Goal: Task Accomplishment & Management: Complete application form

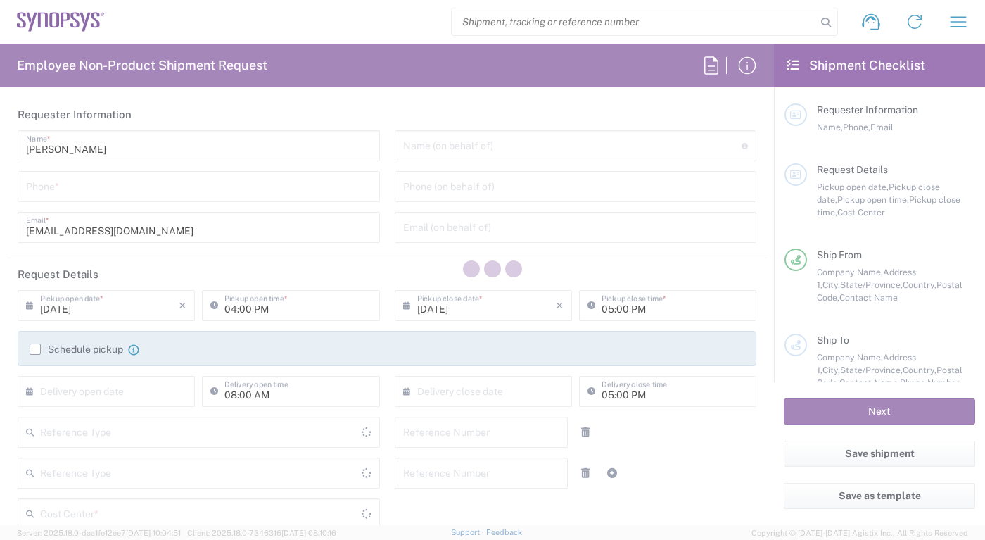
type input "Delivered at Place"
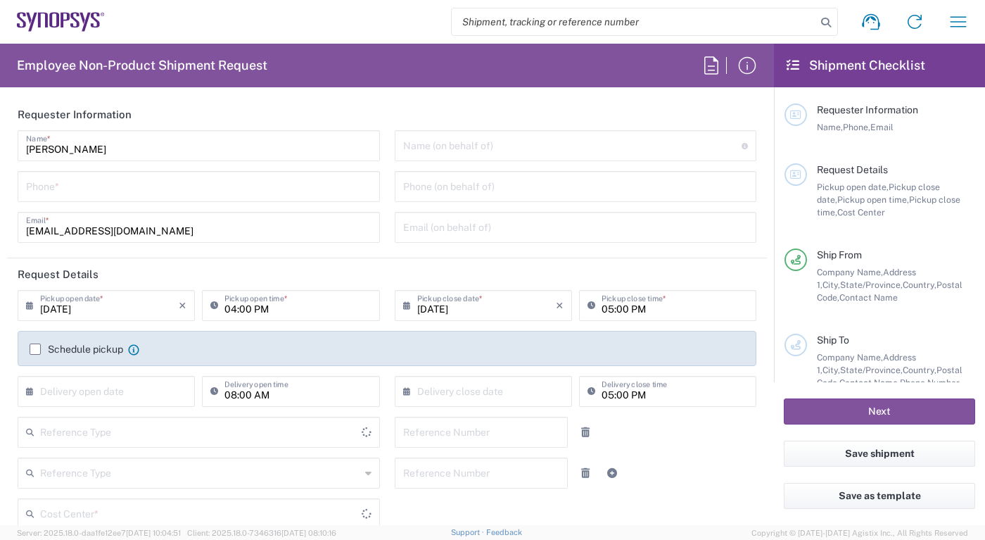
type input "[GEOGRAPHIC_DATA]"
type input "[US_STATE]"
type input "Department"
type input "[GEOGRAPHIC_DATA]"
type input "Headquarters USSV"
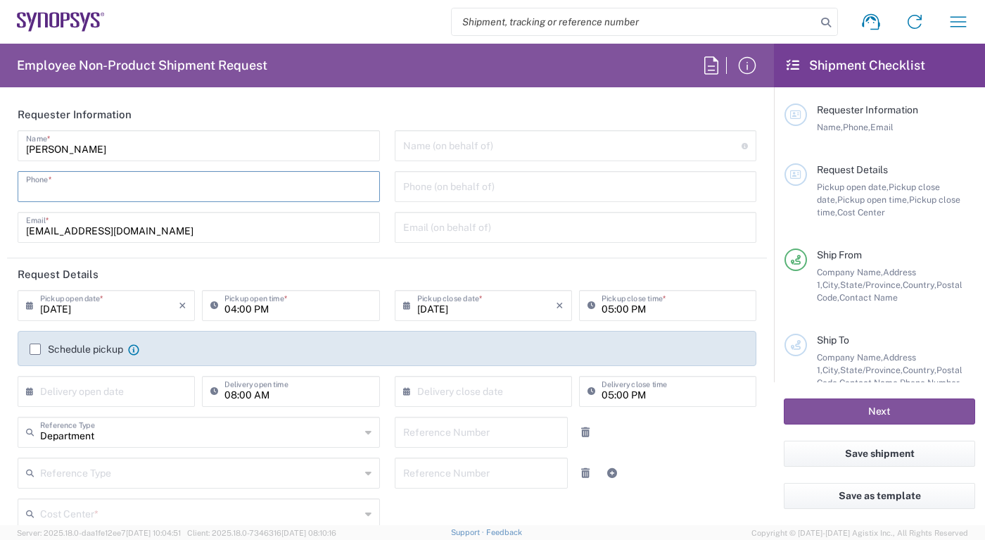
click at [242, 189] on input "tel" at bounding box center [199, 185] width 346 height 25
type input "6502550262"
click at [135, 315] on input "[DATE]" at bounding box center [109, 304] width 139 height 25
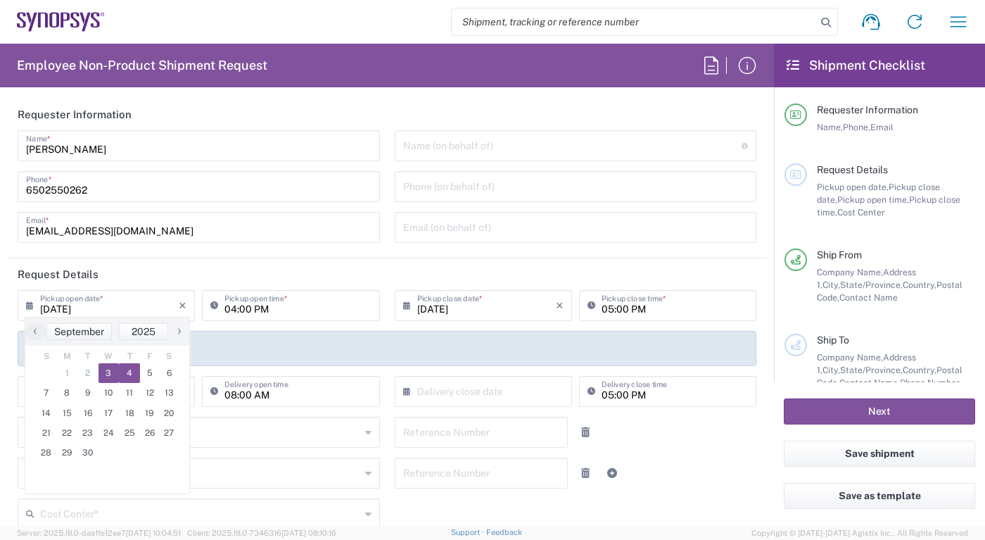
click at [136, 367] on span "4" at bounding box center [129, 373] width 21 height 20
type input "[DATE]"
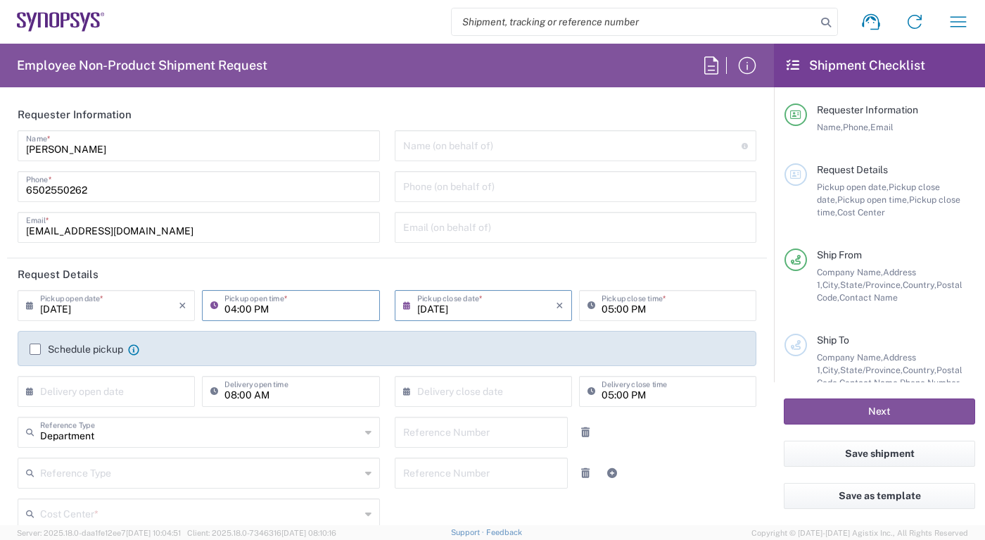
click at [307, 312] on input "04:00 PM" at bounding box center [297, 304] width 146 height 25
click at [150, 391] on input "text" at bounding box center [109, 390] width 139 height 25
click at [106, 298] on input "[DATE]" at bounding box center [109, 304] width 139 height 25
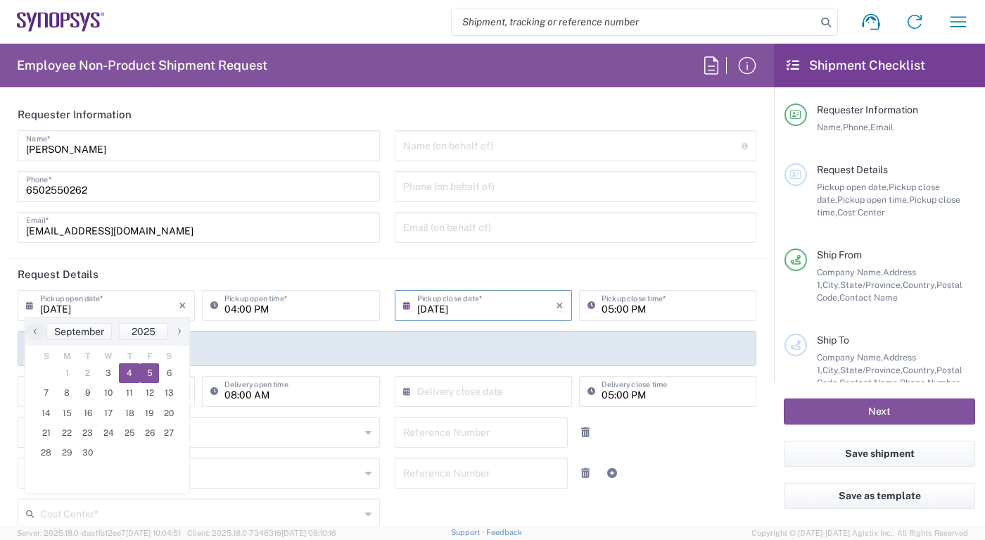
click at [145, 373] on span "5" at bounding box center [150, 373] width 20 height 20
type input "[DATE]"
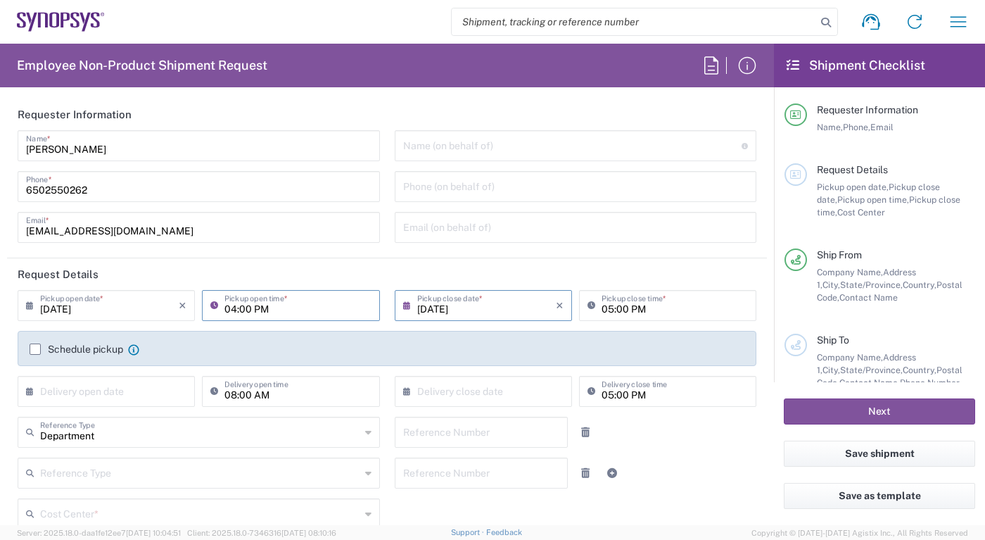
click at [286, 305] on input "04:00 PM" at bounding box center [297, 304] width 146 height 25
type input "02:00 PM"
click at [91, 398] on input "text" at bounding box center [109, 390] width 139 height 25
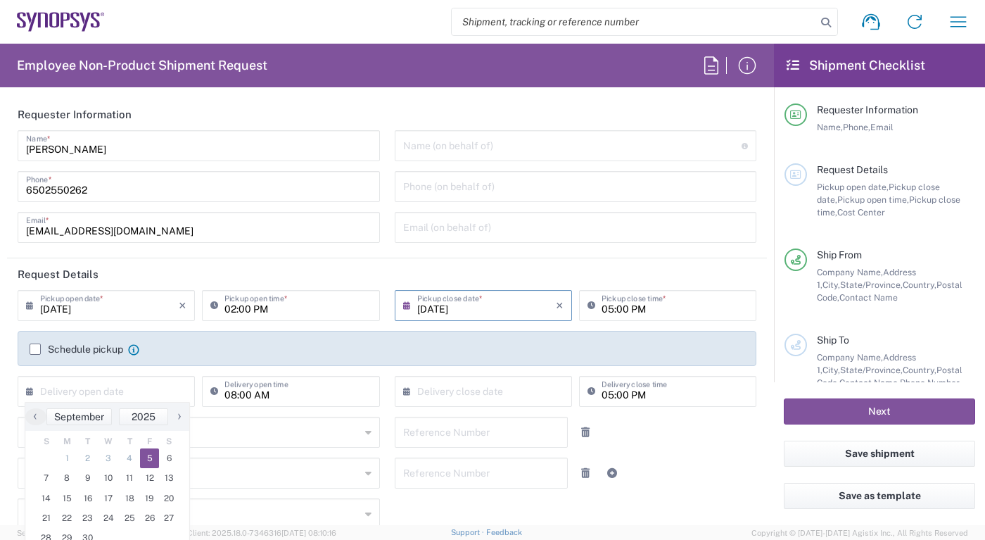
click at [147, 460] on span "5" at bounding box center [150, 458] width 20 height 20
type input "[DATE]"
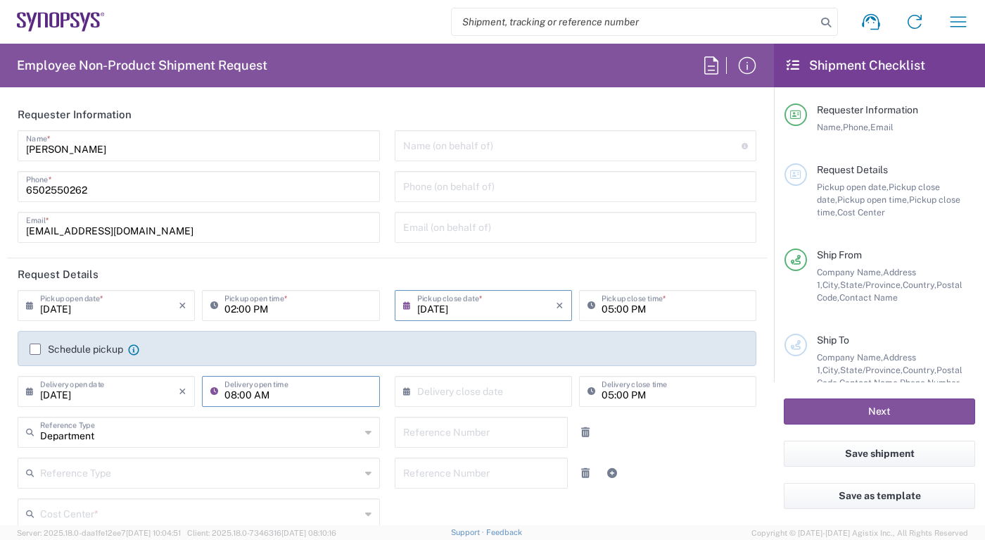
click at [303, 383] on input "08:00 AM" at bounding box center [297, 390] width 146 height 25
click at [471, 397] on input "text" at bounding box center [486, 390] width 139 height 25
click at [292, 387] on input "03:00 AM" at bounding box center [297, 390] width 146 height 25
type input "03:00 p"
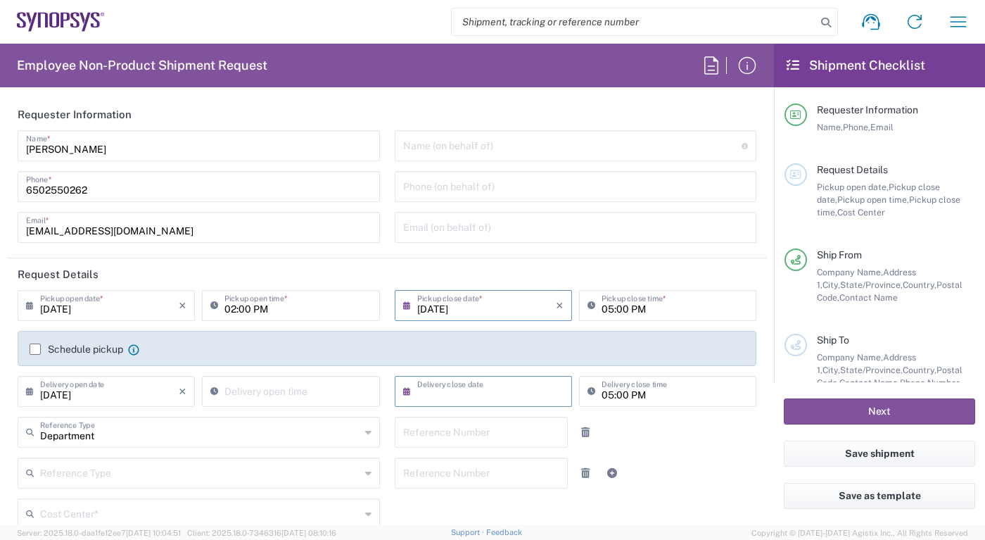
click at [462, 388] on input "text" at bounding box center [486, 390] width 139 height 25
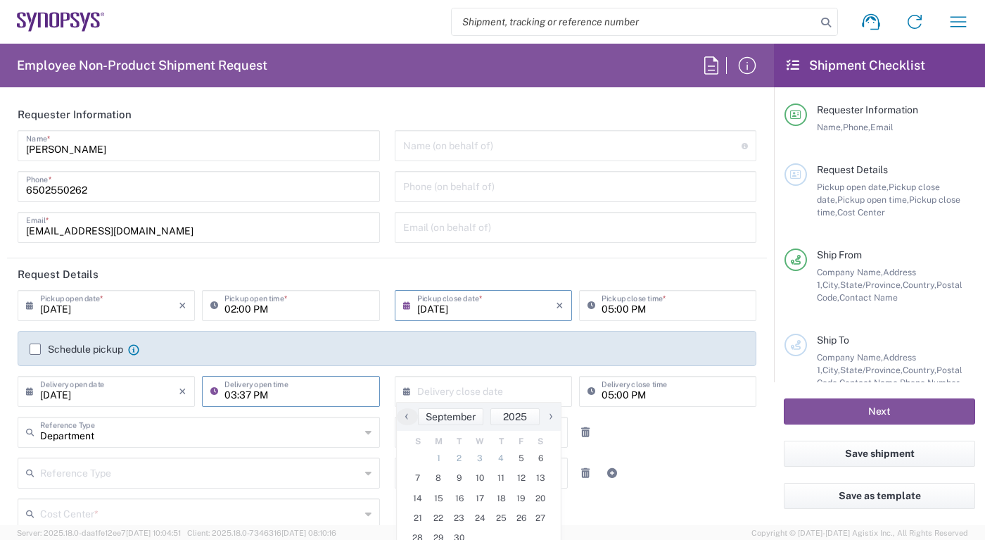
click at [296, 384] on input "03:37 PM" at bounding box center [297, 390] width 146 height 25
click at [293, 387] on input "03:37 PM" at bounding box center [297, 390] width 146 height 25
click at [245, 392] on input "03:37 PM" at bounding box center [297, 390] width 146 height 25
type input "03:00 PM"
click at [512, 395] on input "text" at bounding box center [486, 390] width 139 height 25
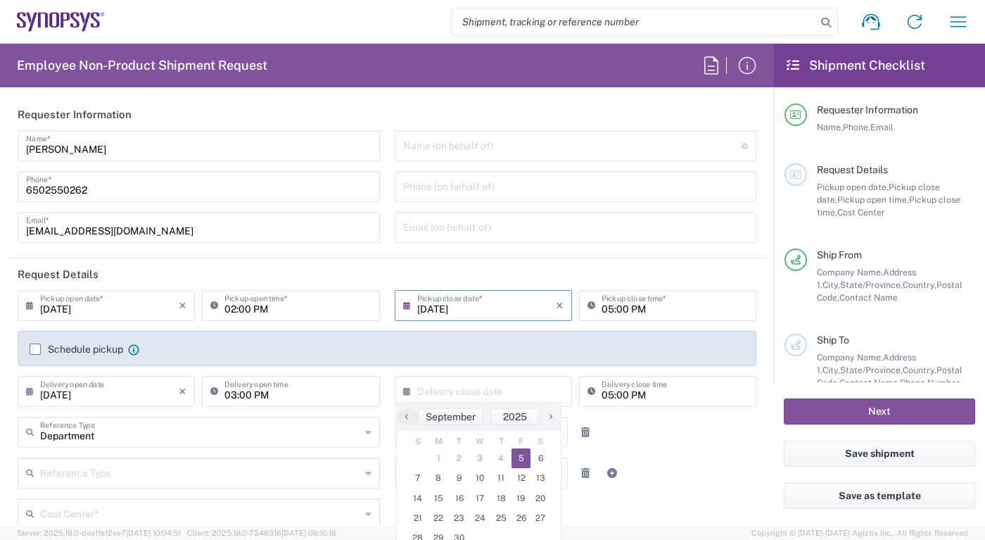
click at [515, 457] on span "5" at bounding box center [522, 458] width 20 height 20
type input "[DATE]"
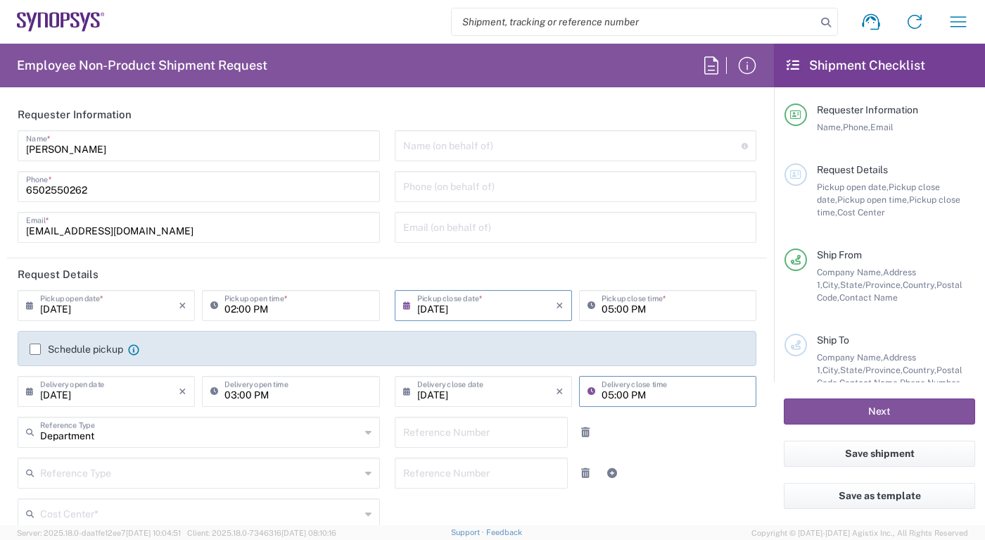
click at [639, 393] on input "05:00 PM" at bounding box center [675, 390] width 146 height 25
click at [617, 393] on input "05:00 PM" at bounding box center [675, 390] width 146 height 25
click at [602, 393] on input "05:00 PM" at bounding box center [675, 390] width 146 height 25
type input "04:00 PM"
click at [606, 309] on input "05:00 PM" at bounding box center [675, 304] width 146 height 25
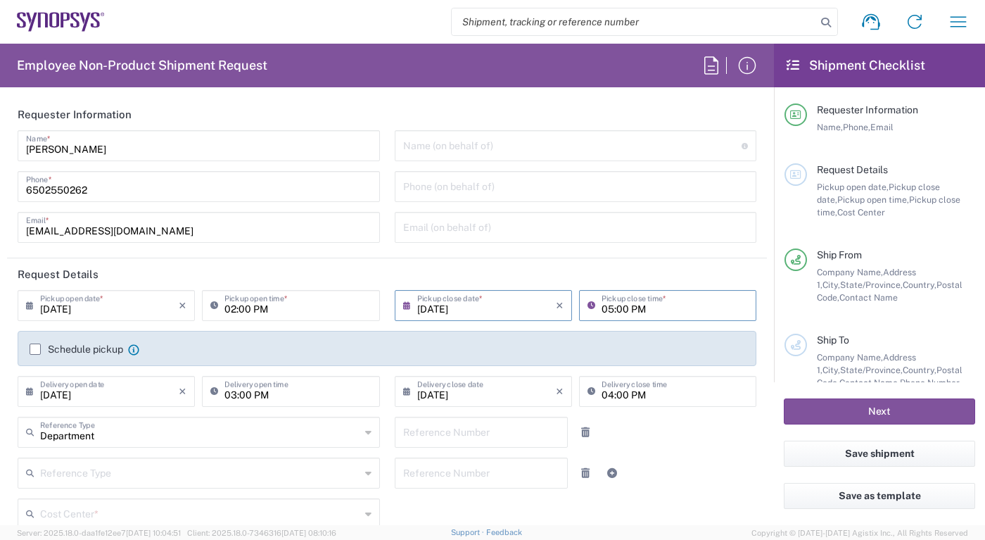
click at [604, 309] on input "05:00 PM" at bounding box center [675, 304] width 146 height 25
click at [602, 309] on input "05:00 PM" at bounding box center [675, 304] width 146 height 25
type input "03:00 PM"
click at [678, 389] on input "04:00 PM" at bounding box center [675, 390] width 146 height 25
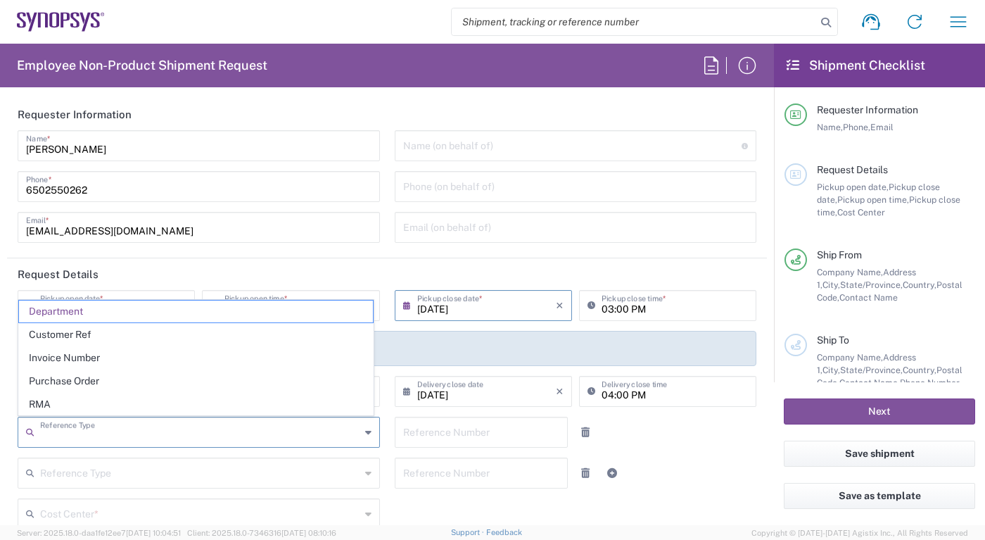
click at [321, 433] on input "text" at bounding box center [200, 431] width 320 height 25
click at [594, 525] on agx-app-version "Server: 2025.18.0-daa1fe12ee7 [DATE] 10:04:51 Client: 2025.18.0-7346316 [DATE] …" at bounding box center [492, 532] width 985 height 15
type input "Department"
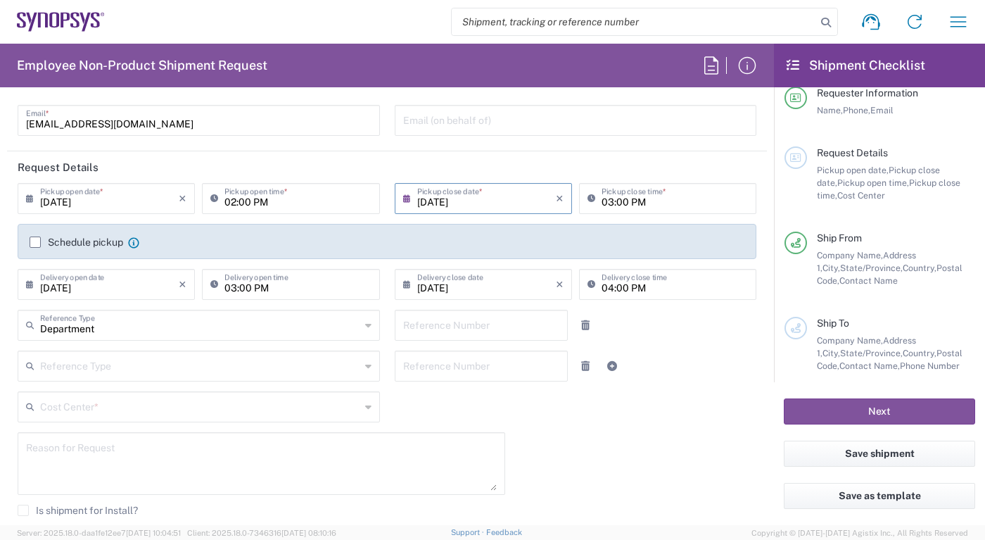
scroll to position [113, 0]
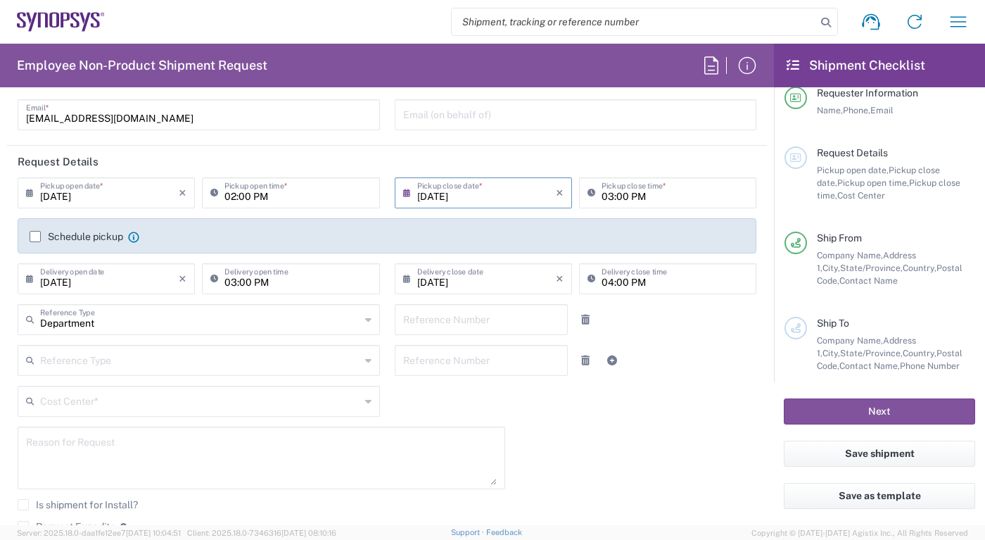
click at [365, 362] on icon at bounding box center [368, 360] width 6 height 23
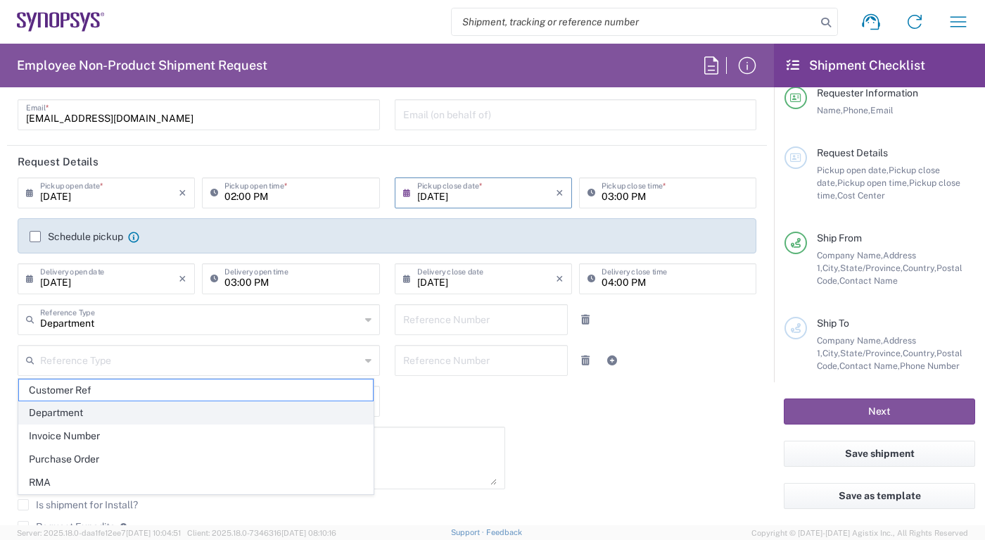
click at [232, 409] on span "Department" at bounding box center [196, 413] width 354 height 22
type input "Department"
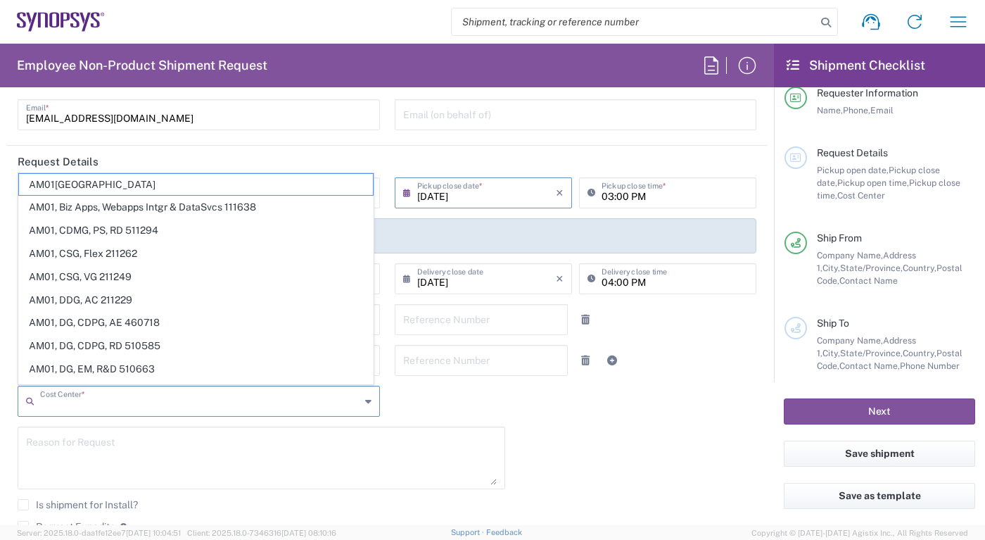
click at [330, 403] on input "text" at bounding box center [200, 400] width 320 height 25
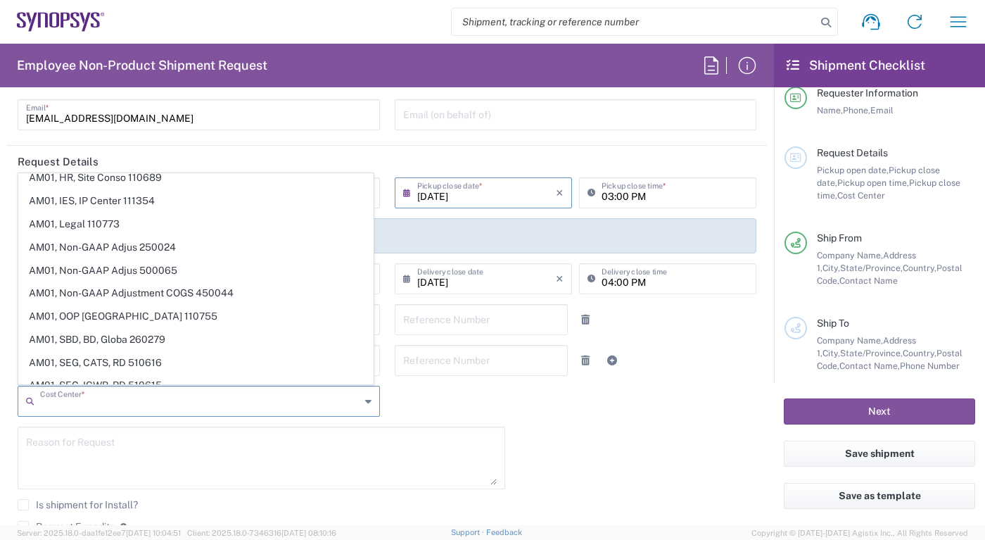
scroll to position [0, 0]
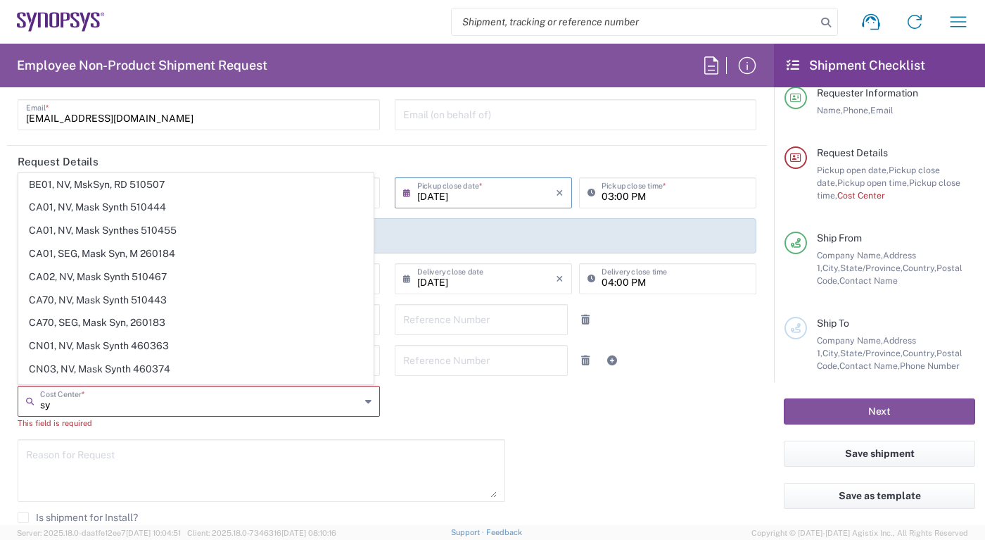
type input "s"
click at [0, 470] on html "Shipment request Shipment tracking Employee non-product shipment request My shi…" at bounding box center [492, 270] width 985 height 540
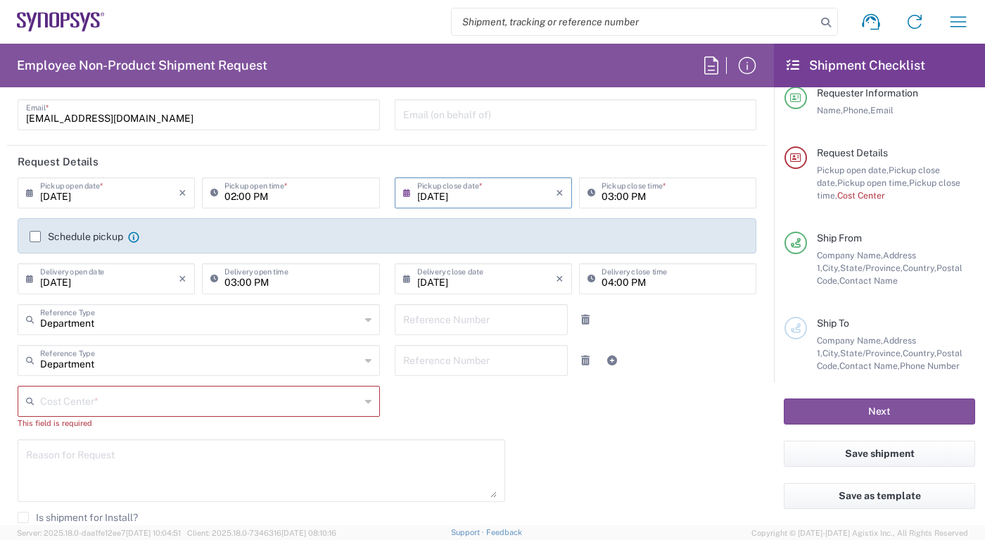
click at [365, 398] on icon at bounding box center [368, 401] width 6 height 23
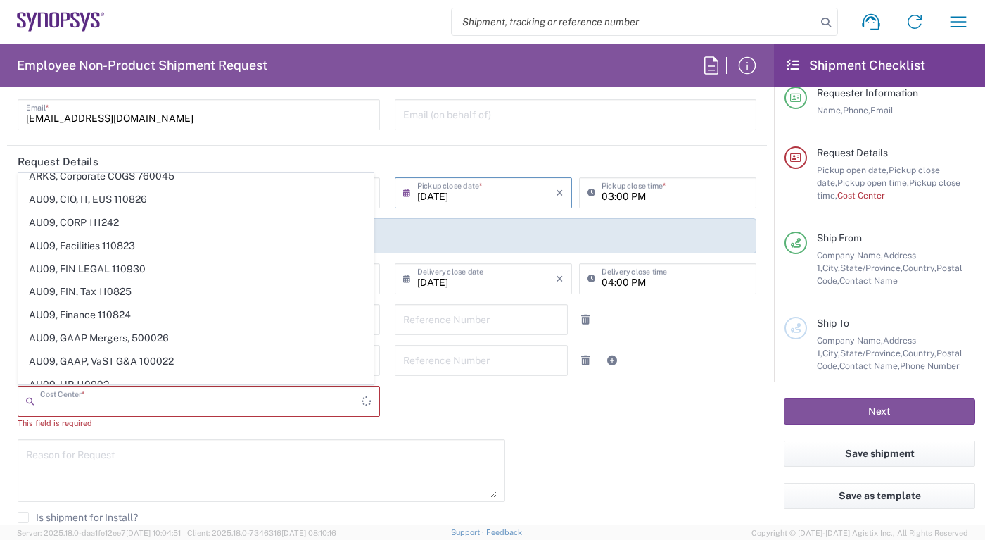
scroll to position [2032, 0]
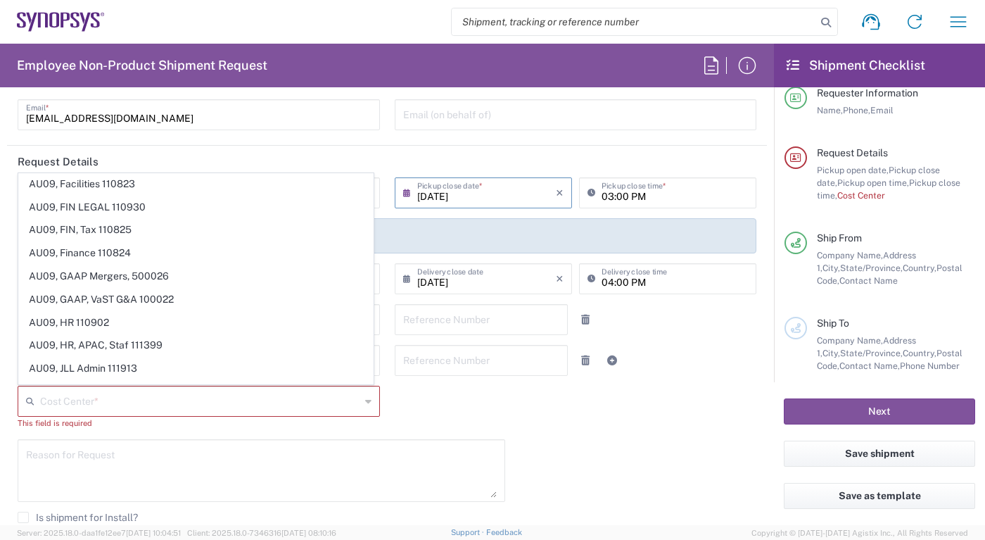
click at [627, 488] on div "[DATE] × Pickup open date * Cancel Apply 02:00 PM Pickup open time * [DATE] × P…" at bounding box center [388, 398] width 754 height 442
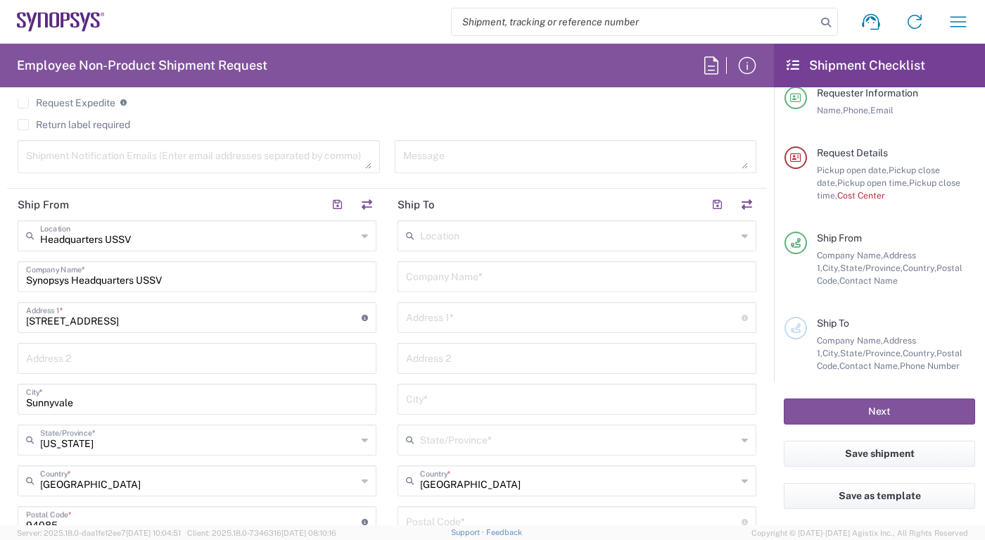
scroll to position [549, 0]
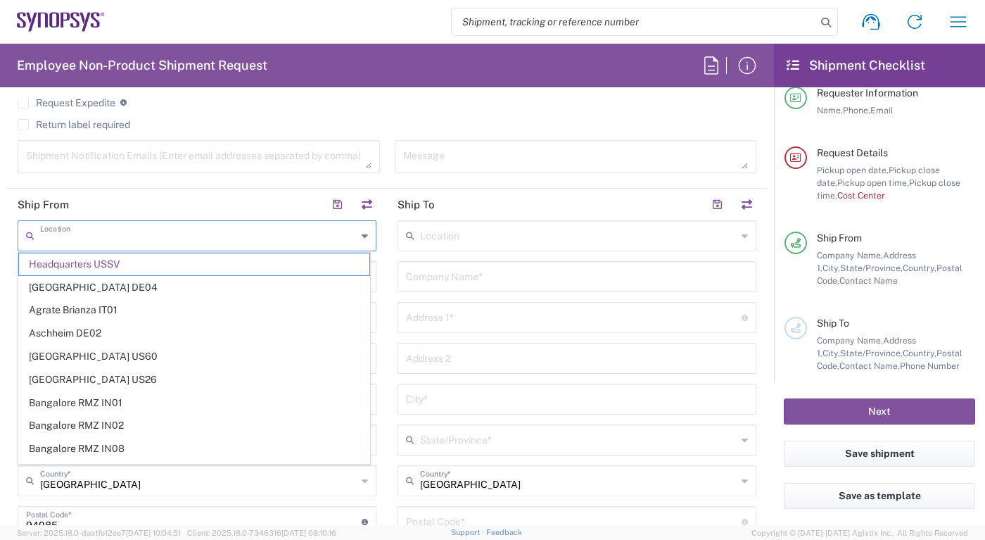
click at [167, 239] on input "text" at bounding box center [198, 234] width 317 height 25
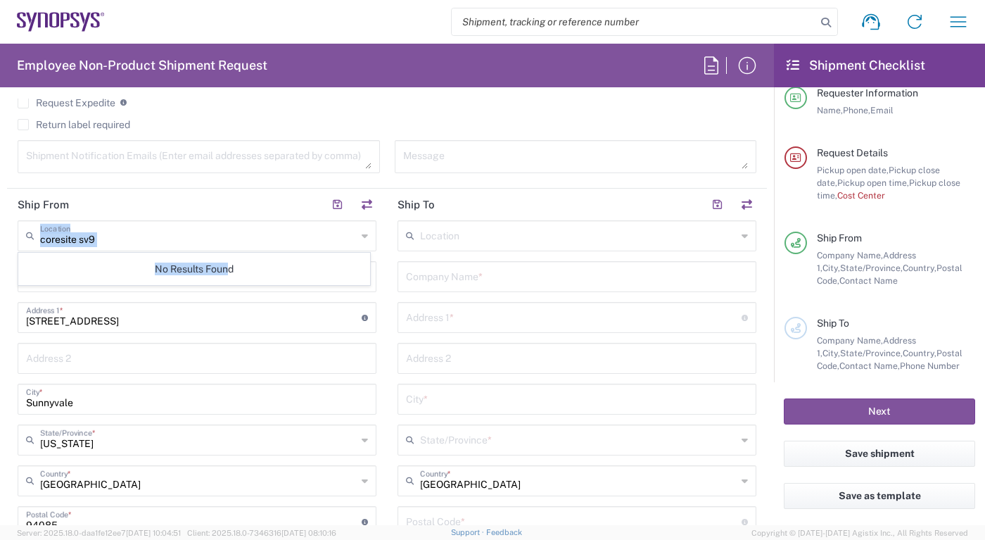
drag, startPoint x: 228, startPoint y: 269, endPoint x: 232, endPoint y: 232, distance: 37.5
click at [232, 232] on agx-dropdown-input "coresite sv9 Location No Results Found" at bounding box center [197, 235] width 359 height 31
click at [232, 232] on input "coresite sv9" at bounding box center [198, 234] width 317 height 25
type input "c"
type input "e"
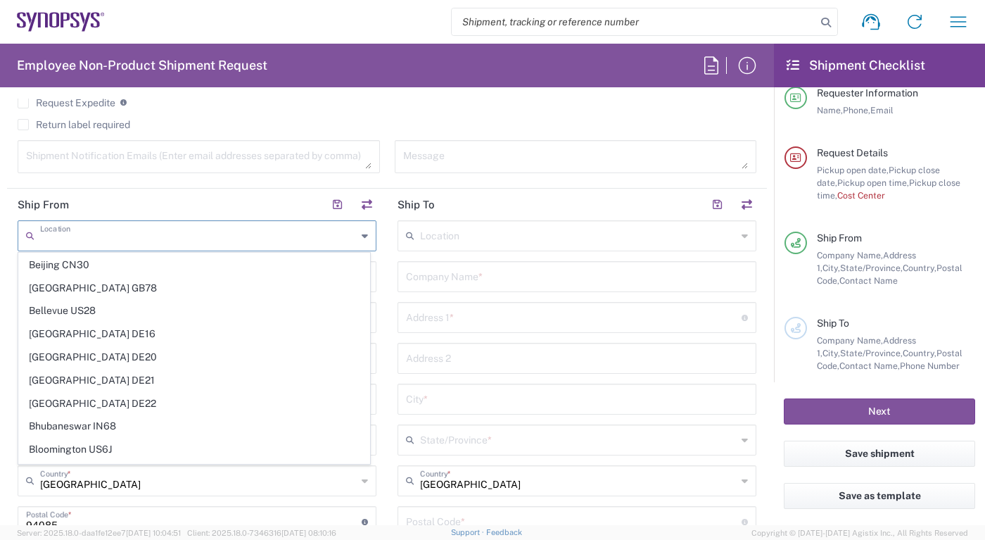
scroll to position [171, 0]
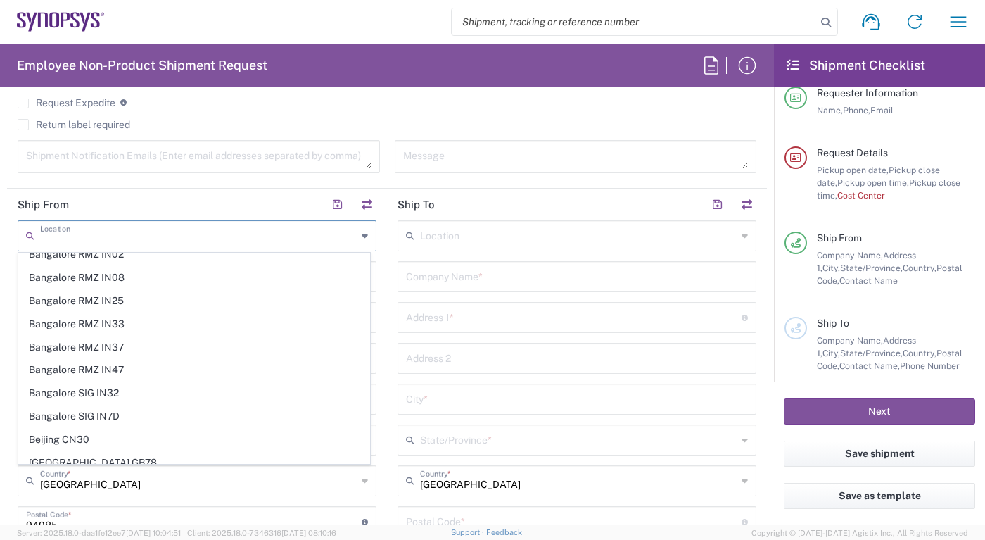
click at [286, 235] on input "text" at bounding box center [198, 234] width 317 height 25
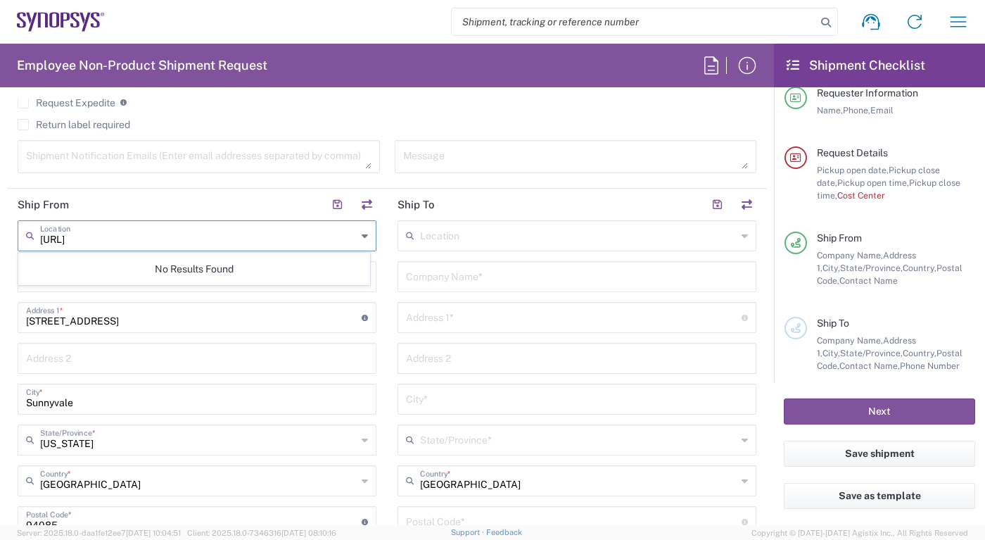
type input "[URL]"
click at [144, 315] on input "[STREET_ADDRESS]" at bounding box center [194, 316] width 336 height 25
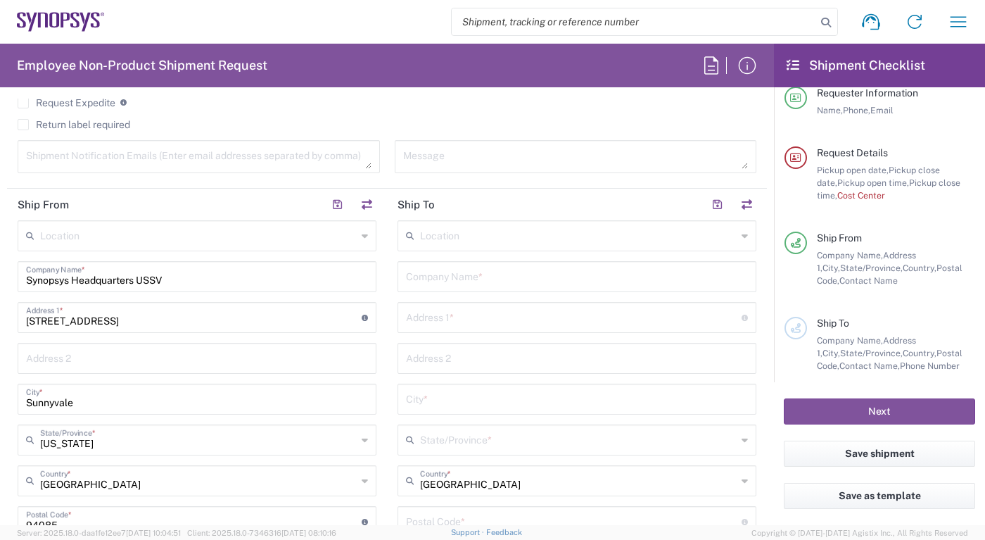
drag, startPoint x: 167, startPoint y: 333, endPoint x: 87, endPoint y: 301, distance: 85.6
click at [87, 301] on div "Location No Results Found Synopsys Headquarters USSV Company Name * [STREET_ADD…" at bounding box center [197, 482] width 359 height 525
click at [87, 302] on div "[STREET_ADDRESS] Address 1 * For cross streets use street names with '&' or 'an…" at bounding box center [197, 317] width 359 height 31
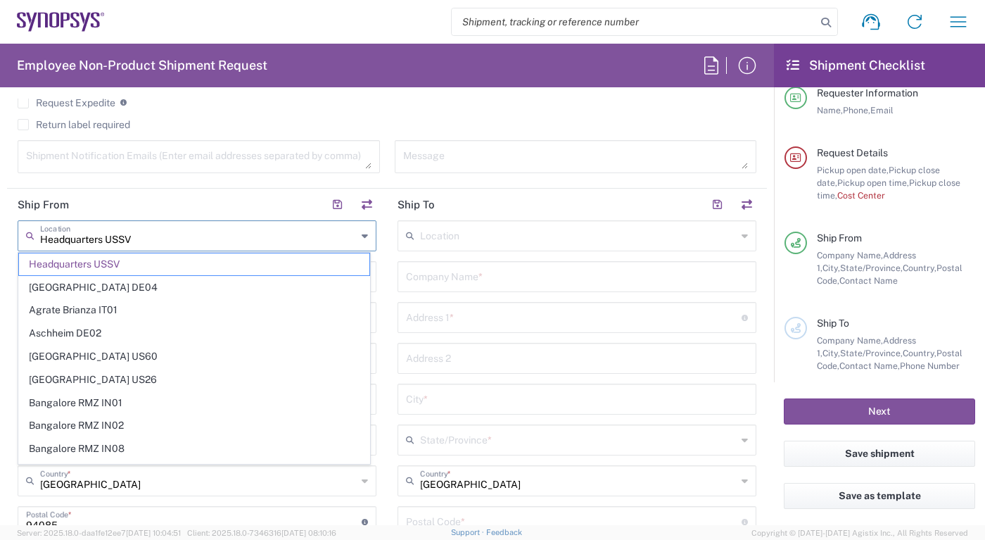
click at [160, 232] on input "Headquarters USSV" at bounding box center [198, 234] width 317 height 25
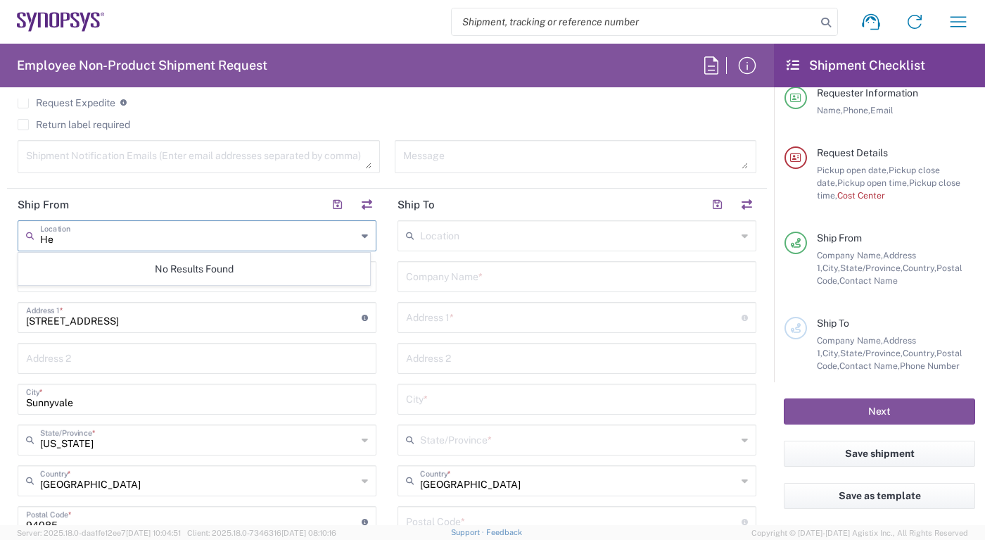
type input "H"
type input "[URL]"
click at [387, 275] on main "Location [GEOGRAPHIC_DATA] DE04 Agrate Brianza IT01 [GEOGRAPHIC_DATA] DE02 [GEO…" at bounding box center [577, 515] width 380 height 591
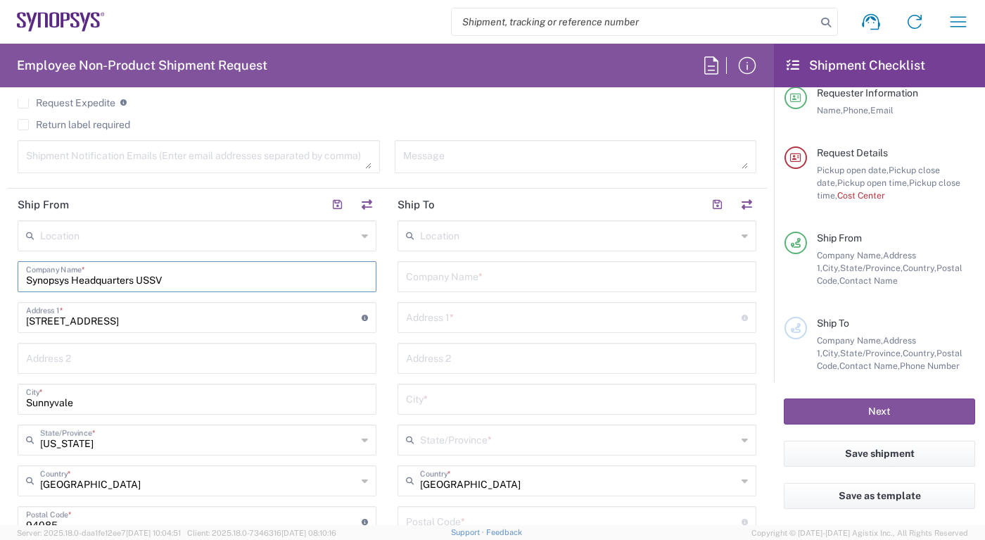
click at [300, 281] on input "Synopsys Headquarters USSV" at bounding box center [197, 275] width 342 height 25
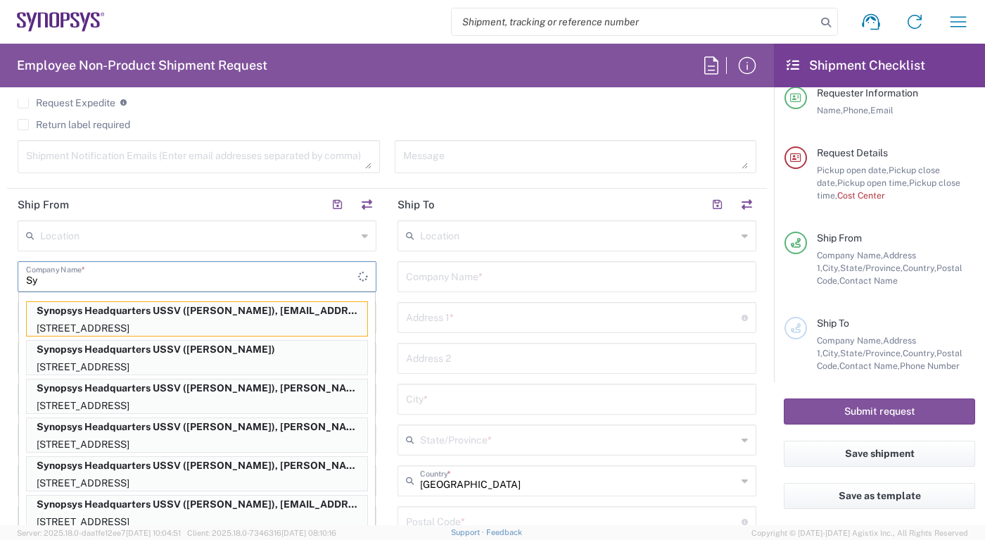
type input "S"
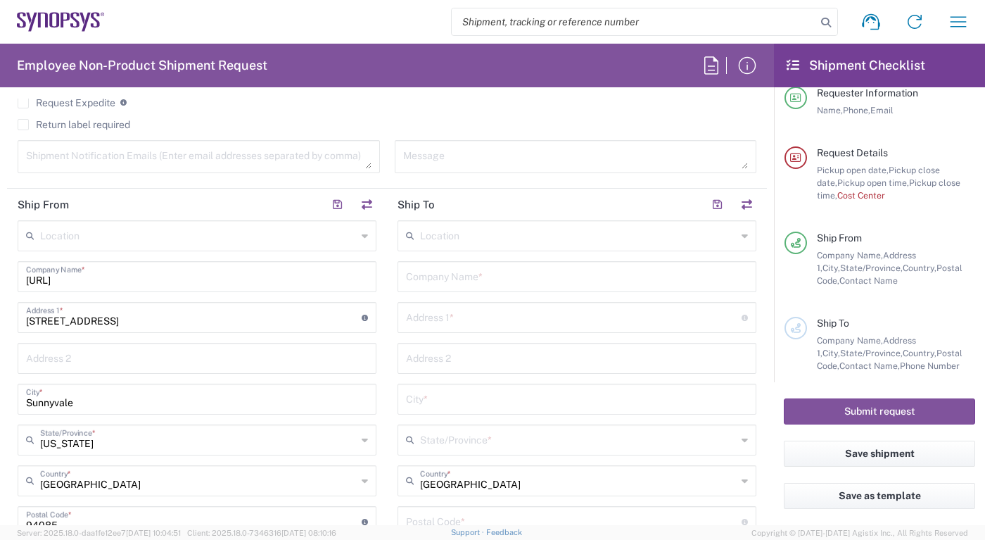
click at [262, 329] on div "[STREET_ADDRESS] Address 1 * For cross streets use street names with '&' or 'an…" at bounding box center [197, 317] width 359 height 31
click at [253, 271] on input "[URL]" at bounding box center [197, 275] width 342 height 25
type input "E"
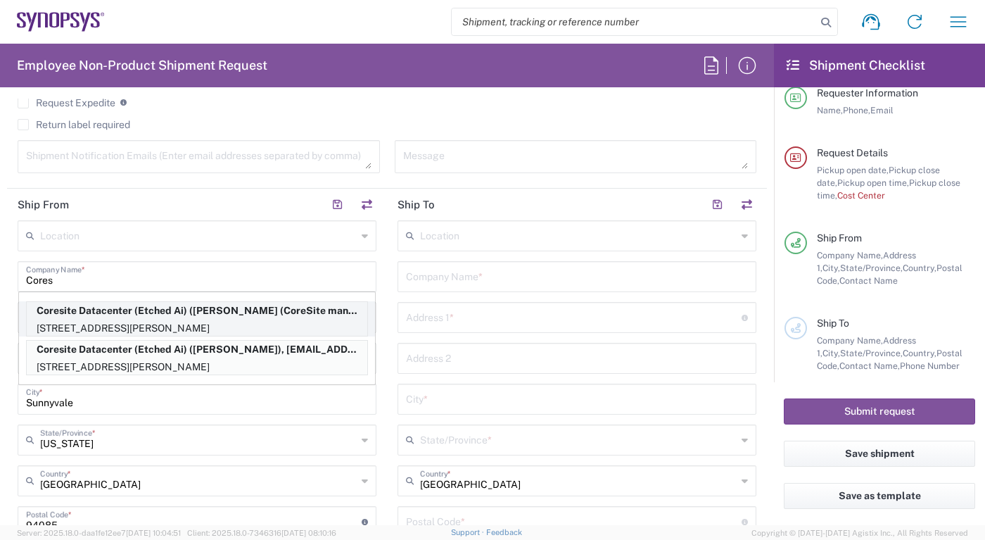
click at [255, 319] on p "[STREET_ADDRESS][PERSON_NAME]" at bounding box center [197, 328] width 341 height 18
type input "Coresite Datacenter (Etched Ai)"
type input "[STREET_ADDRESS][PERSON_NAME]"
type input "Santa [PERSON_NAME]"
type input "95054"
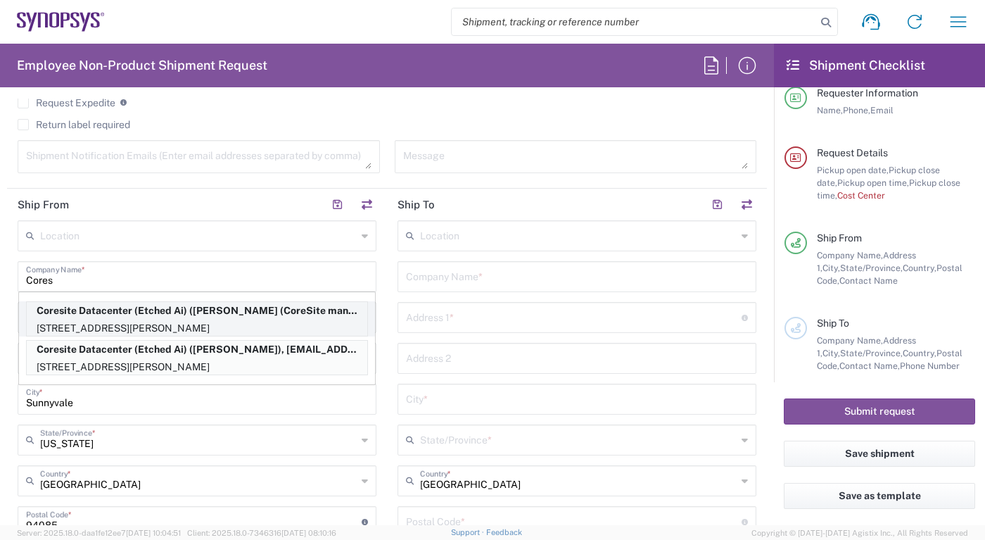
type input "[PERSON_NAME] (CoreSite manager)"
type input "[PHONE_NUMBER]"
type input "[EMAIL_ADDRESS][DOMAIN_NAME]"
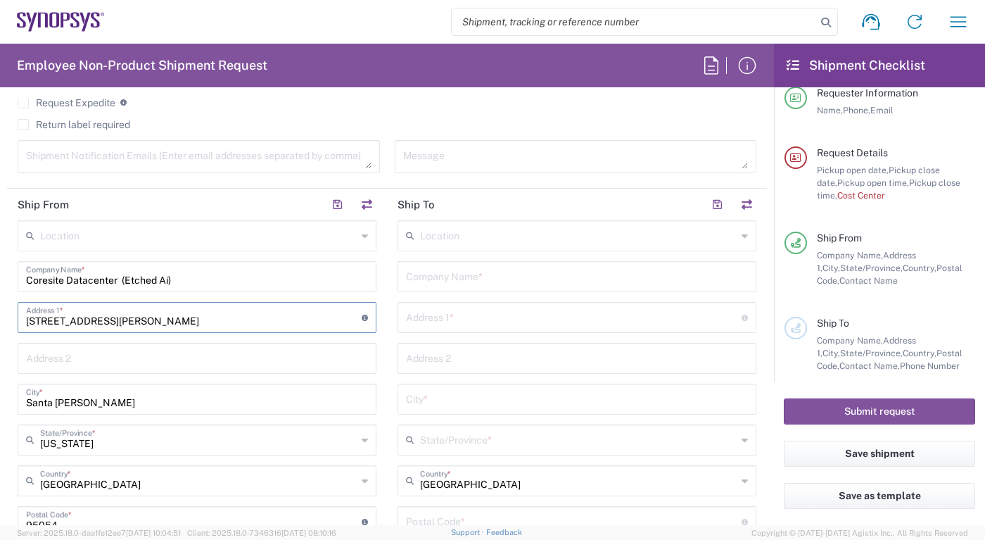
click at [40, 320] on input "[STREET_ADDRESS][PERSON_NAME]" at bounding box center [194, 316] width 336 height 25
type input "[STREET_ADDRESS][PERSON_NAME]"
click at [437, 258] on div "Location [GEOGRAPHIC_DATA] DE04 Agrate Brianza IT01 [GEOGRAPHIC_DATA] DE02 [GEO…" at bounding box center [577, 515] width 359 height 591
click at [459, 275] on input "text" at bounding box center [577, 275] width 342 height 25
type input "Synopsys (SquareOne DC)"
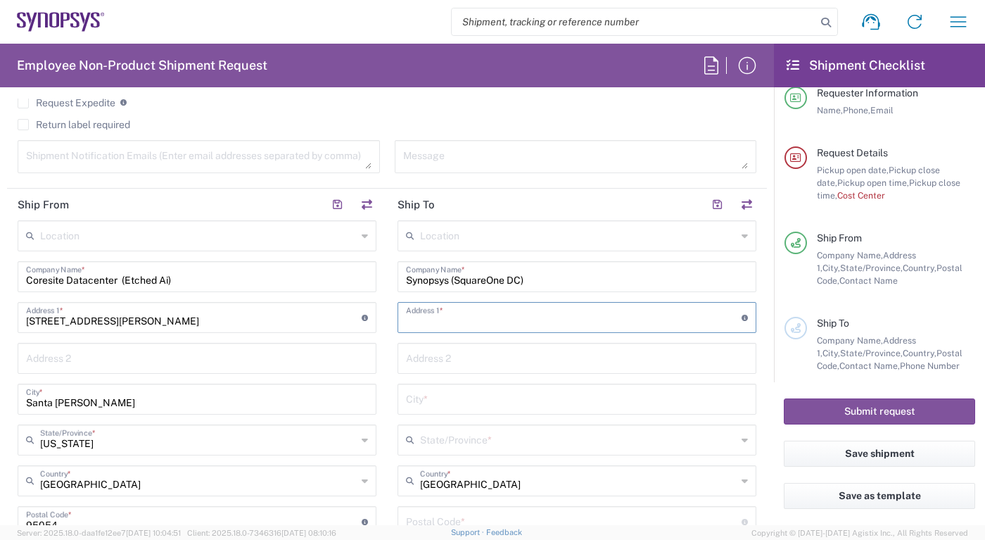
click at [484, 317] on input "text" at bounding box center [574, 316] width 336 height 25
type input "[STREET_ADDRESS]"
type input "Santa [PERSON_NAME]"
type input "[US_STATE]"
type input "95054"
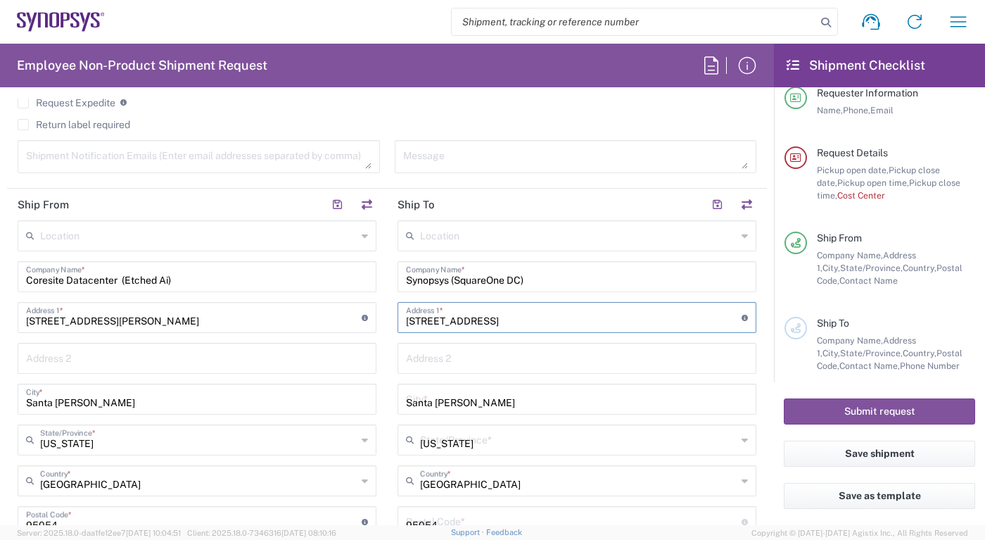
type input "6502550262"
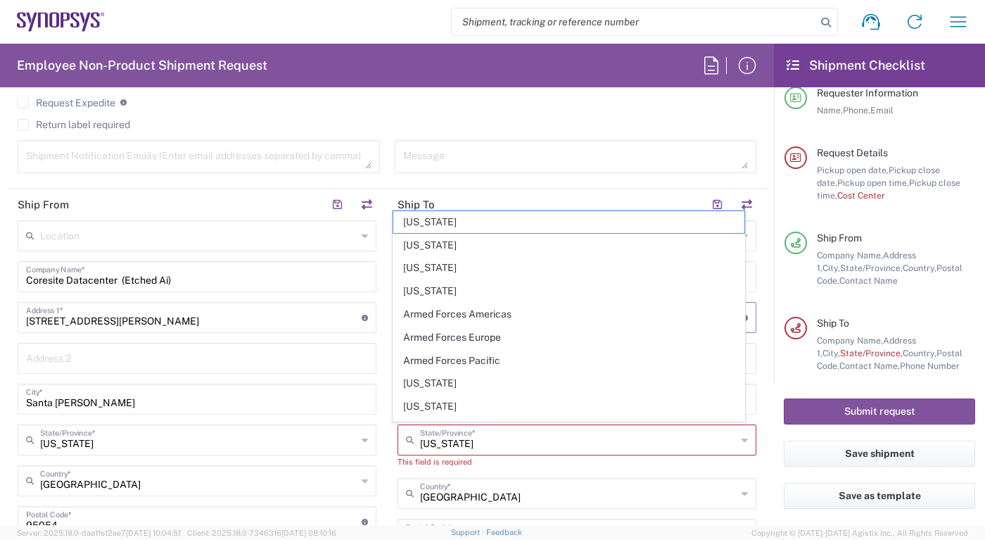
type input "30720 Cavalier Court"
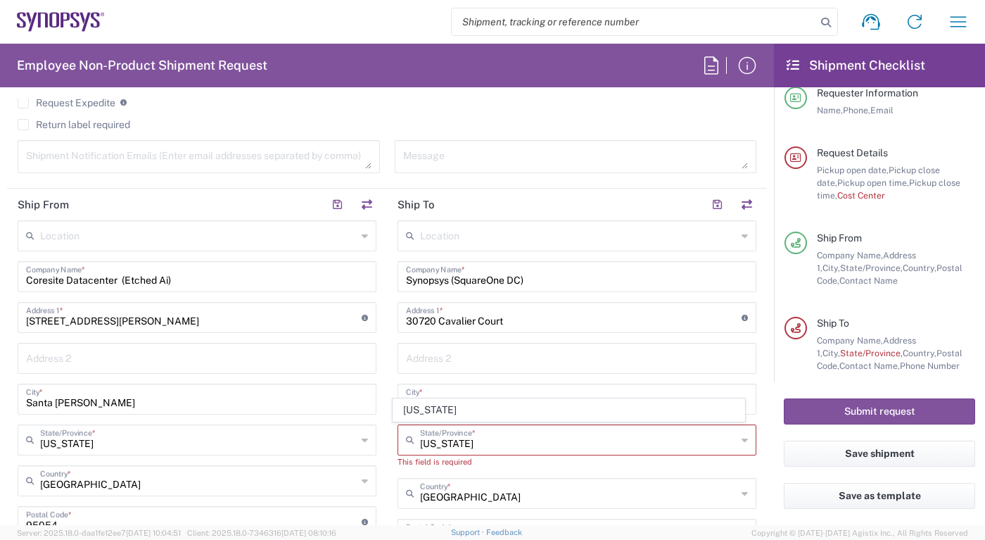
drag, startPoint x: 761, startPoint y: 398, endPoint x: 580, endPoint y: 437, distance: 185.6
click at [580, 437] on input "[US_STATE]" at bounding box center [578, 438] width 317 height 25
click at [374, 394] on main "Location [GEOGRAPHIC_DATA] DE04 Agrate Brianza IT01 [GEOGRAPHIC_DATA] DE02 [GEO…" at bounding box center [197, 476] width 380 height 512
click at [445, 441] on input "text" at bounding box center [578, 438] width 317 height 25
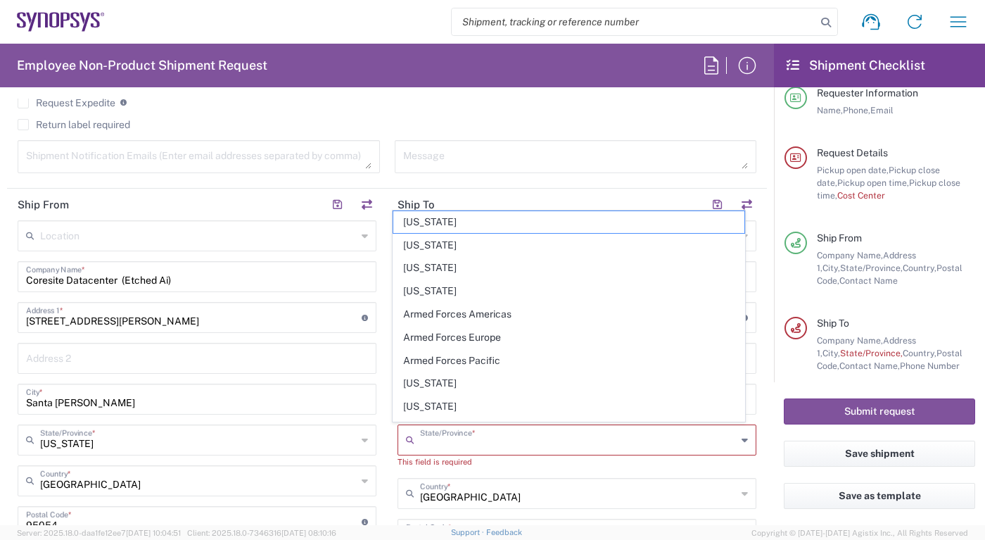
click at [514, 435] on input "text" at bounding box center [578, 438] width 317 height 25
click at [415, 382] on span "[US_STATE]" at bounding box center [568, 383] width 350 height 22
type input "[US_STATE]"
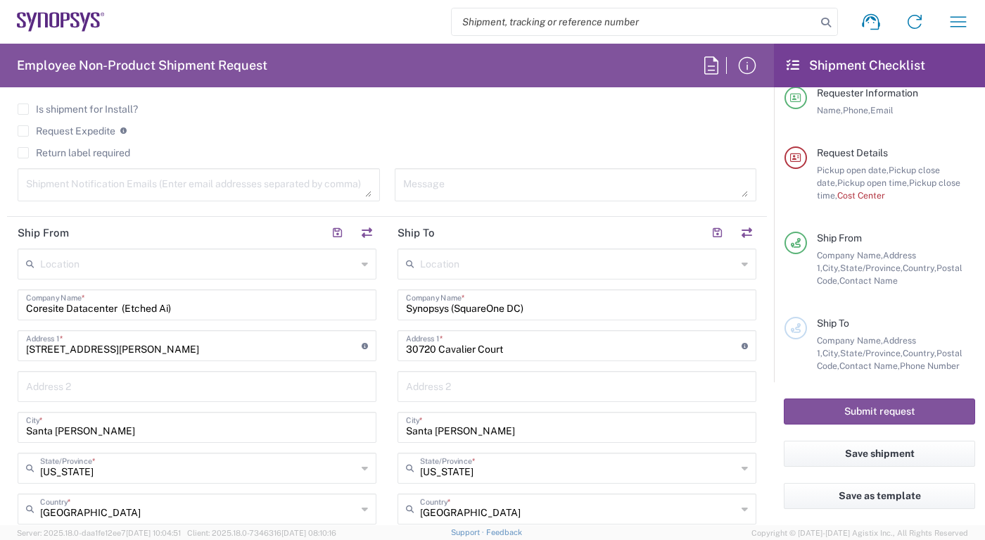
scroll to position [521, 0]
drag, startPoint x: 612, startPoint y: 348, endPoint x: 552, endPoint y: 345, distance: 60.6
click at [552, 345] on input "30720 Cavalier Court" at bounding box center [574, 344] width 336 height 25
type input "3"
type input "[STREET_ADDRESS]"
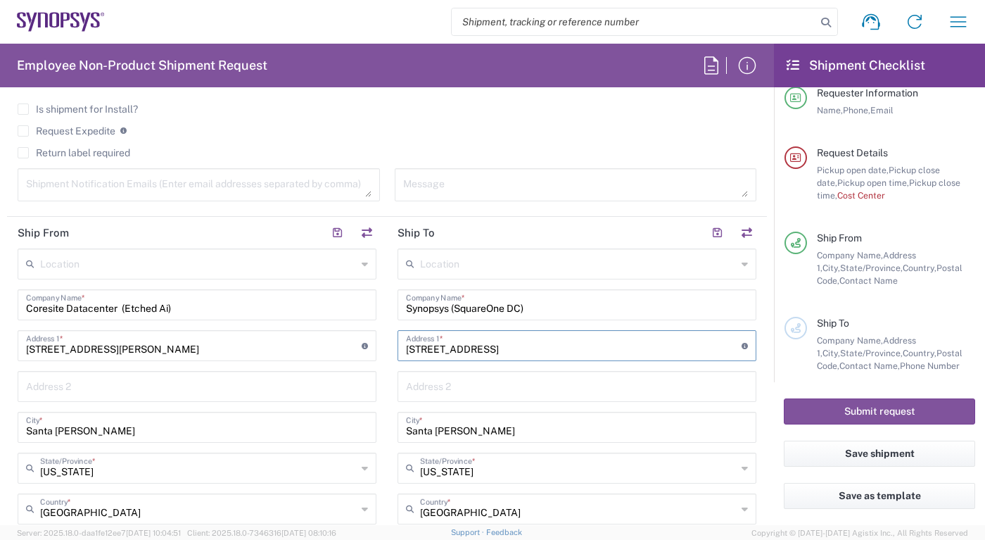
click at [377, 398] on main "Location [GEOGRAPHIC_DATA] DE04 Agrate Brianza IT01 [GEOGRAPHIC_DATA] DE02 [GEO…" at bounding box center [197, 504] width 380 height 512
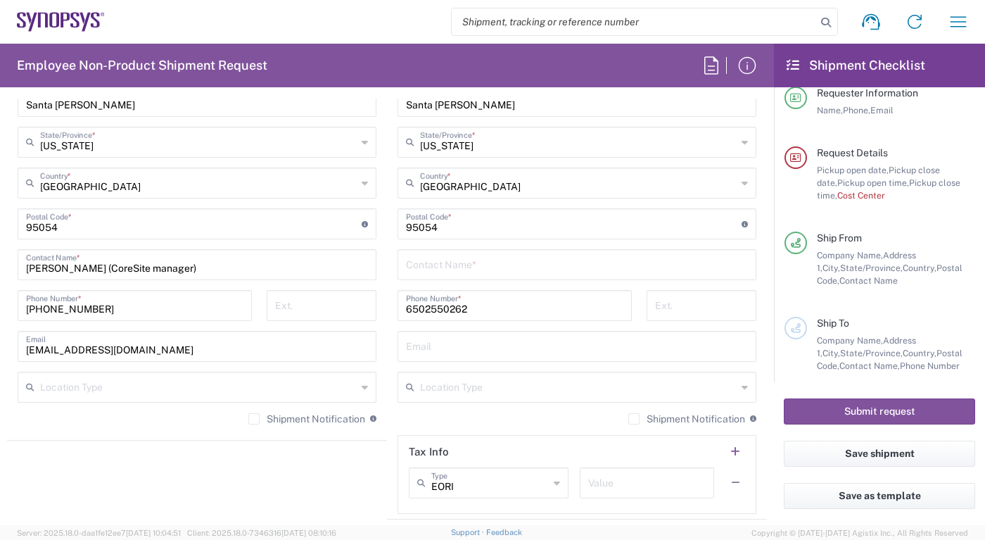
scroll to position [847, 0]
click at [124, 305] on input "[PHONE_NUMBER]" at bounding box center [134, 303] width 217 height 25
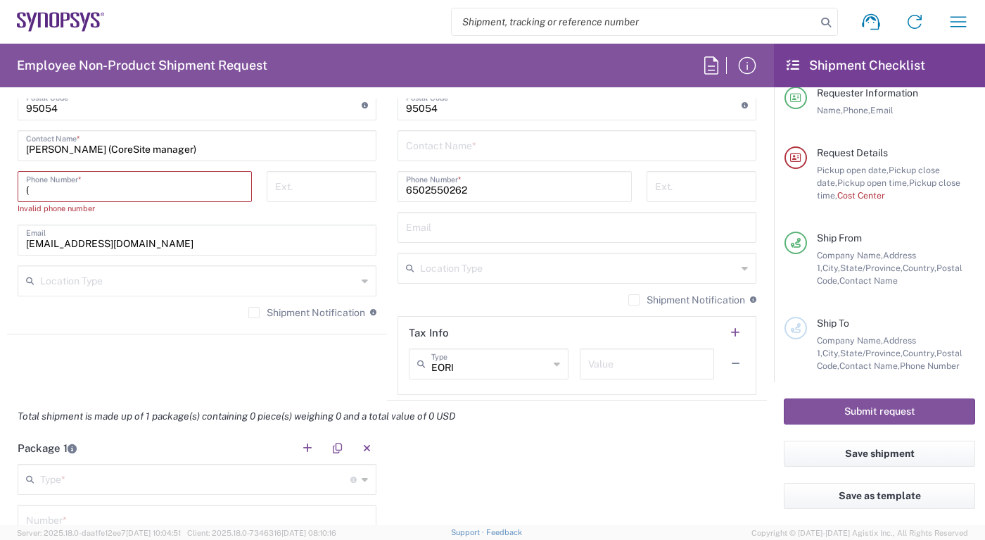
scroll to position [965, 0]
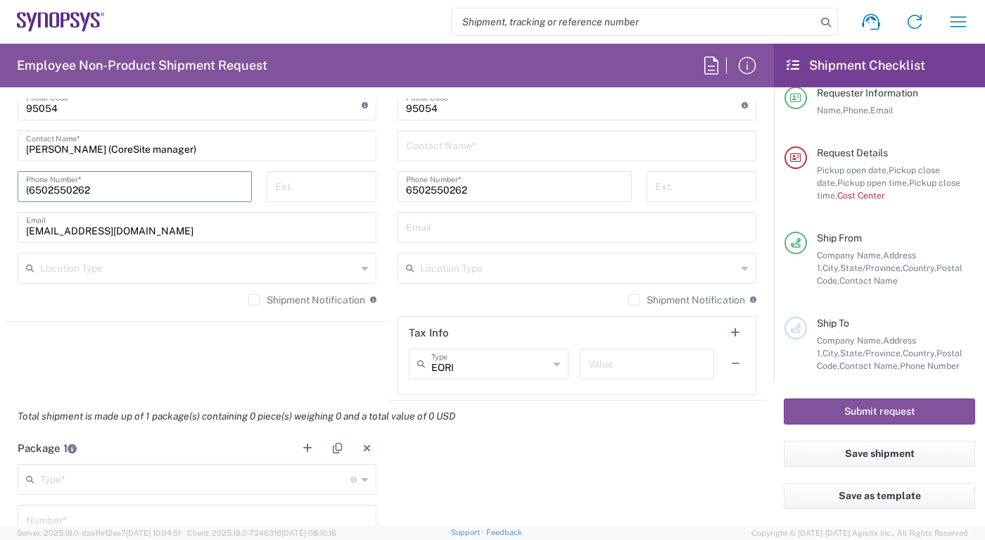
type input "(6502550262"
click at [121, 232] on input "[EMAIL_ADDRESS][DOMAIN_NAME]" at bounding box center [197, 226] width 342 height 25
click at [122, 231] on input "[EMAIL_ADDRESS][DOMAIN_NAME]" at bounding box center [197, 226] width 342 height 25
click at [151, 222] on input "[EMAIL_ADDRESS][DOMAIN_NAME]" at bounding box center [197, 226] width 342 height 25
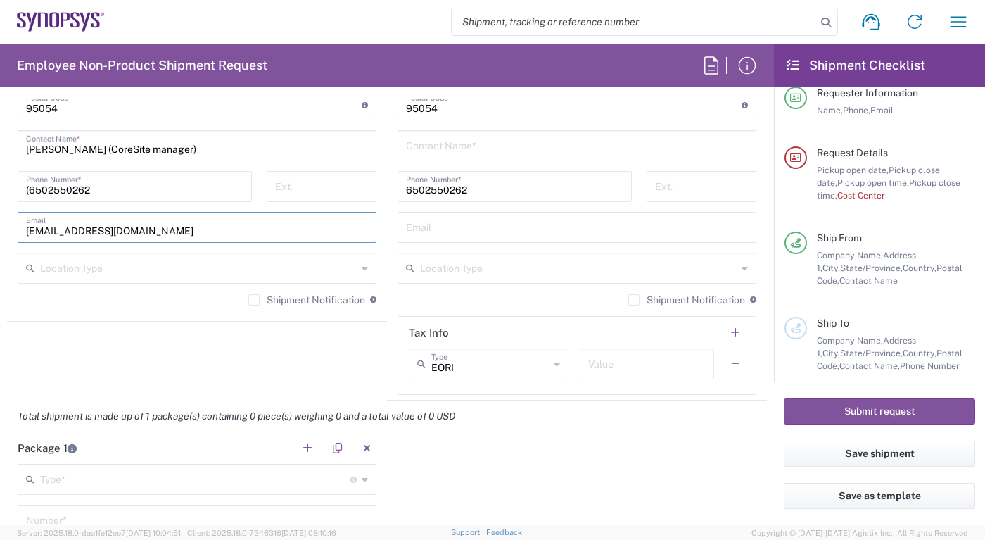
click at [151, 222] on input "[EMAIL_ADDRESS][DOMAIN_NAME]" at bounding box center [197, 226] width 342 height 25
type input "[EMAIL_ADDRESS][DOMAIN_NAME]"
click at [635, 220] on input "text" at bounding box center [577, 226] width 342 height 25
paste input "tuanlam@synopsys."
click at [636, 224] on input "tuanlam@synopsys." at bounding box center [577, 226] width 342 height 25
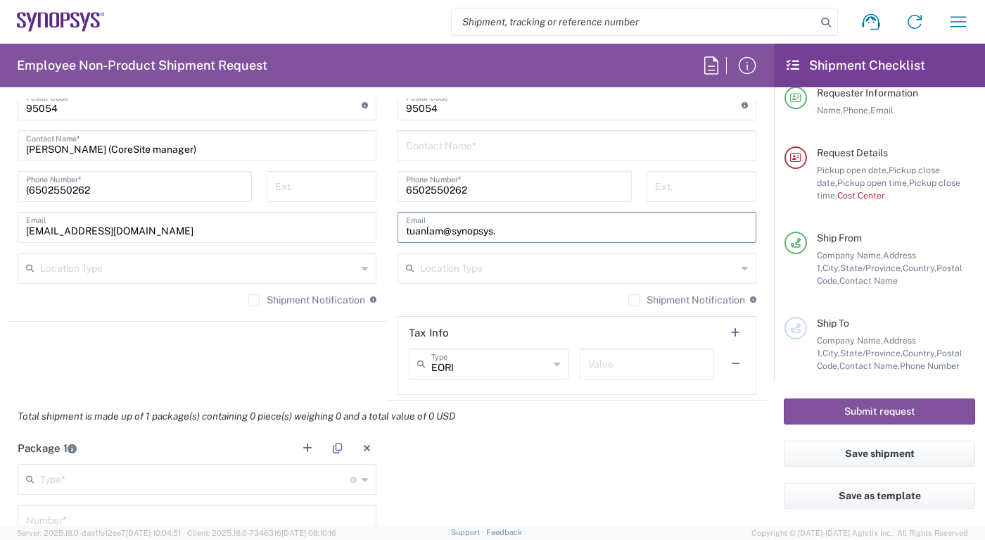
type input "[EMAIL_ADDRESS][DOMAIN_NAME]"
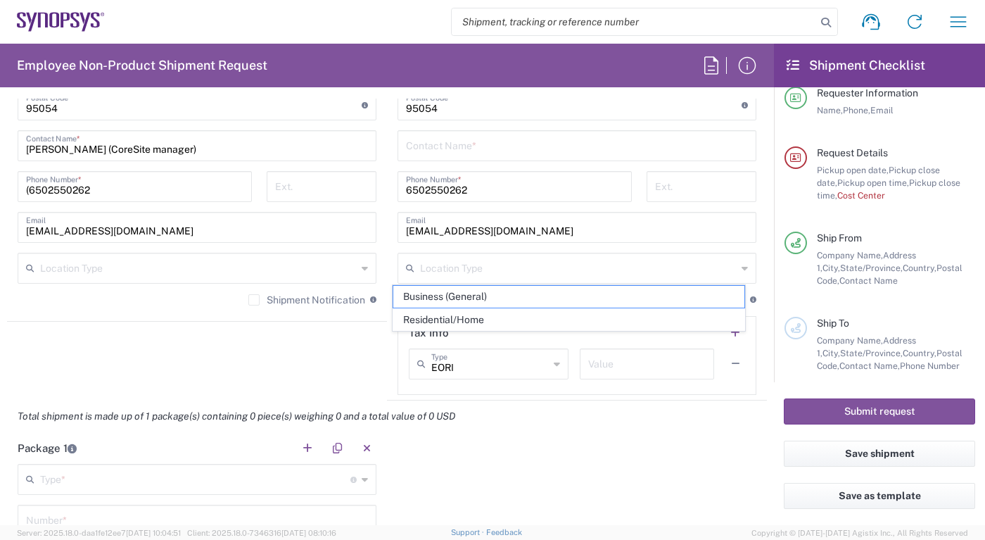
click at [338, 353] on agx-shipment-stop-widget "Ship From Location [GEOGRAPHIC_DATA] DE04 Agrate Brianza IT01 [GEOGRAPHIC_DATA]…" at bounding box center [197, 86] width 380 height 628
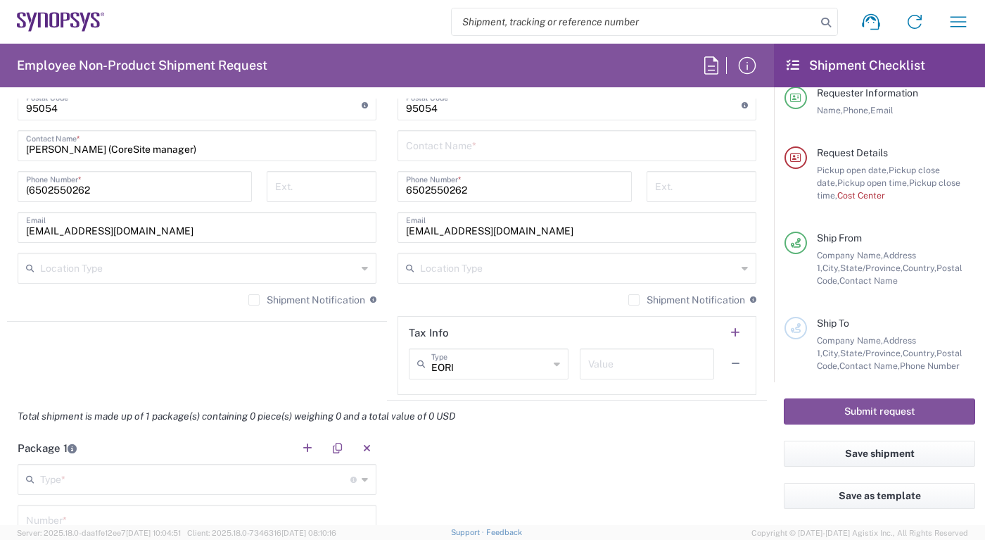
click at [338, 353] on agx-shipment-stop-widget "Ship From Location [GEOGRAPHIC_DATA] DE04 Agrate Brianza IT01 [GEOGRAPHIC_DATA]…" at bounding box center [197, 86] width 380 height 628
click at [742, 267] on icon at bounding box center [745, 268] width 6 height 23
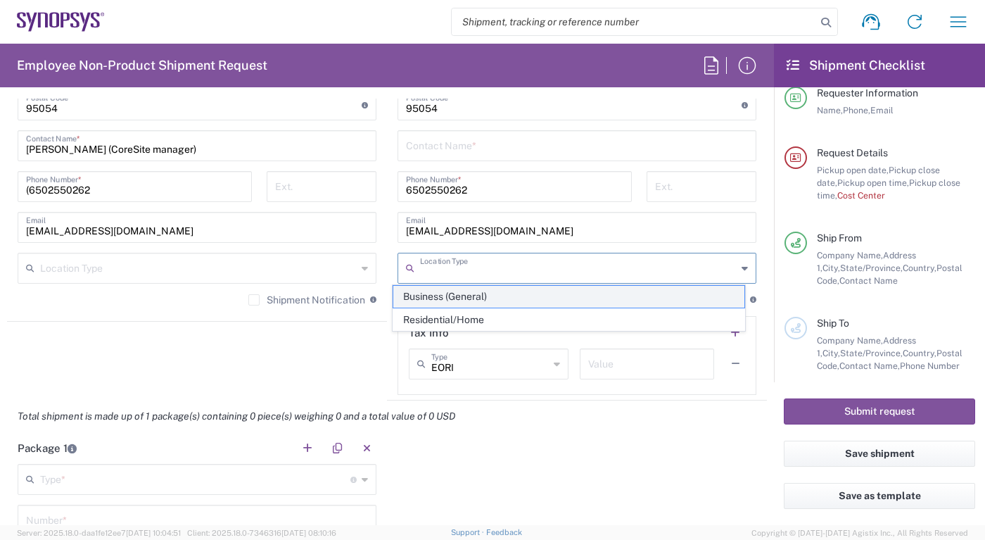
click at [673, 296] on span "Business (General)" at bounding box center [568, 297] width 350 height 22
type input "Business (General)"
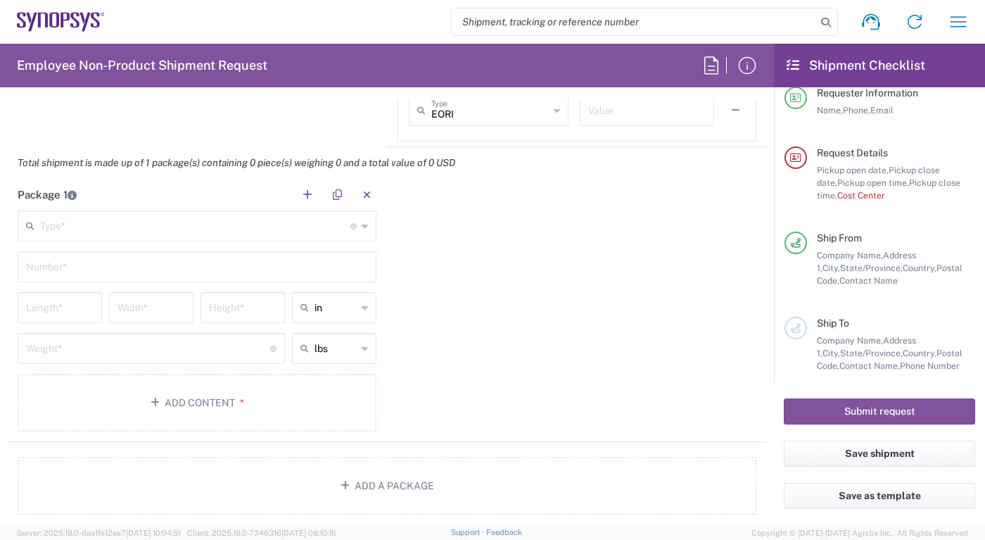
scroll to position [1219, 0]
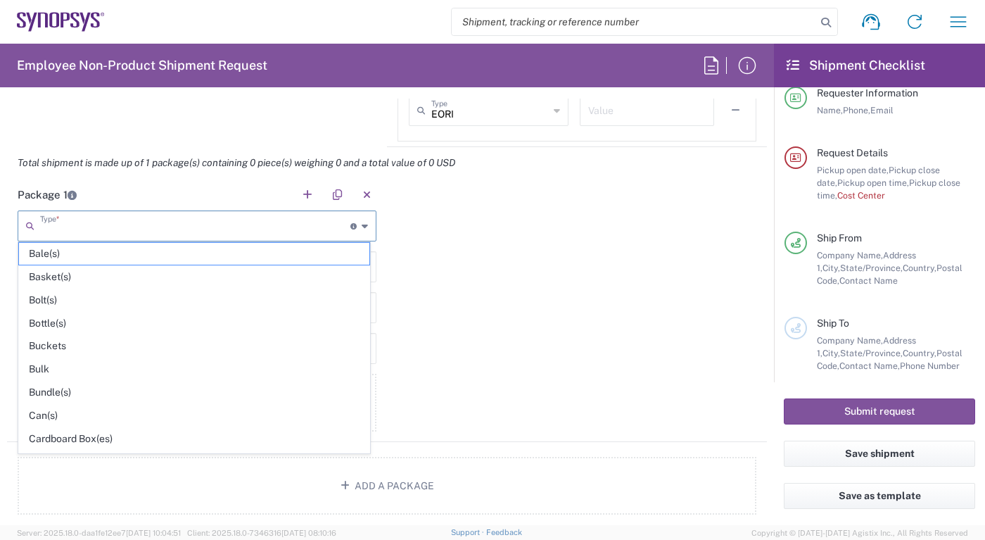
click at [209, 231] on input "text" at bounding box center [195, 225] width 310 height 25
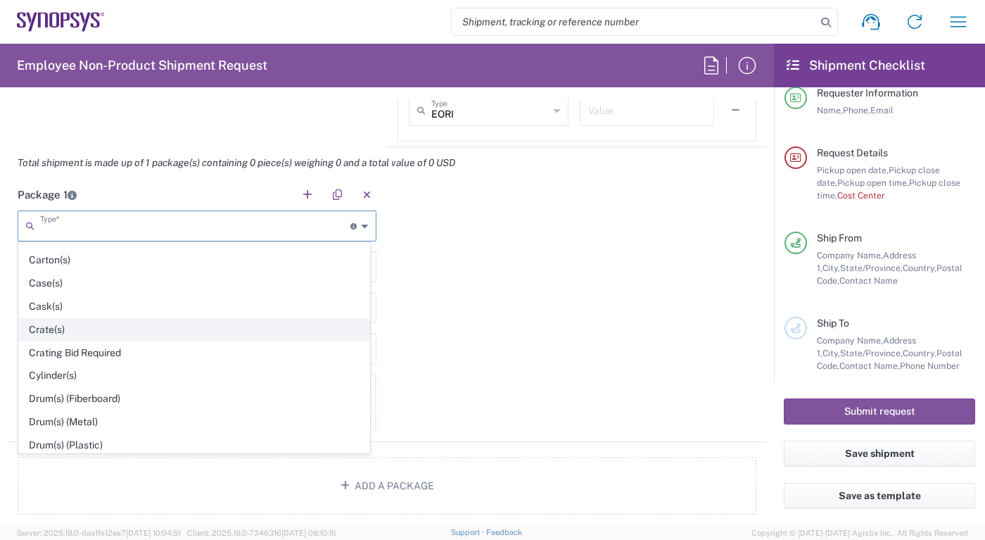
click at [228, 325] on span "Crate(s)" at bounding box center [194, 330] width 350 height 22
type input "Crate(s)"
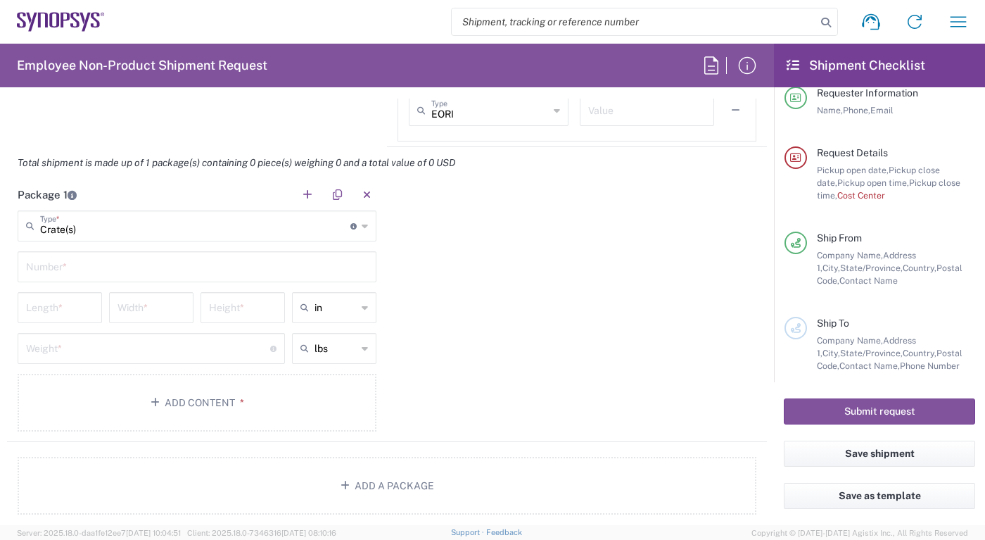
click at [228, 325] on div at bounding box center [492, 270] width 985 height 540
click at [265, 267] on input "text" at bounding box center [197, 265] width 342 height 25
type input "1"
click at [58, 298] on input "number" at bounding box center [60, 306] width 68 height 25
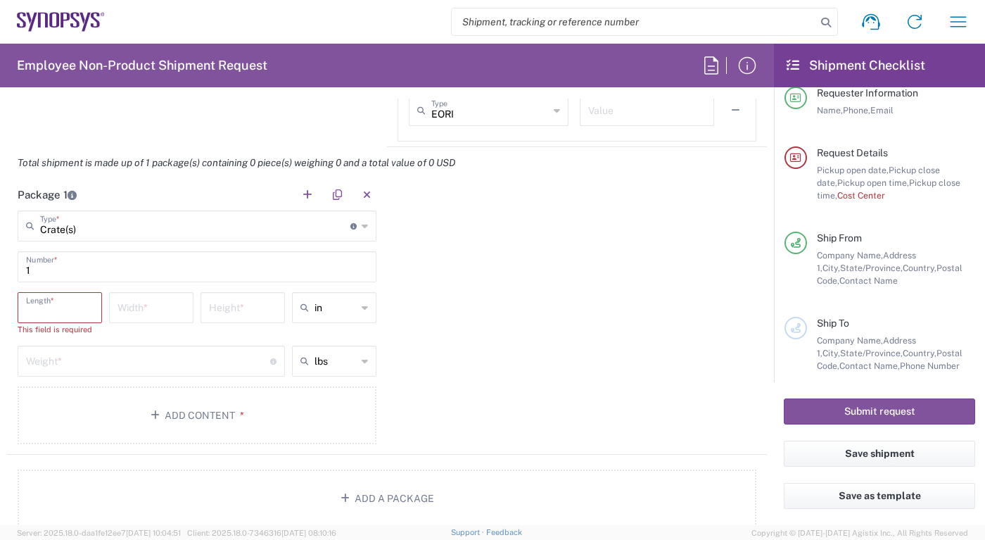
click at [63, 310] on input "number" at bounding box center [60, 306] width 68 height 25
type input "60"
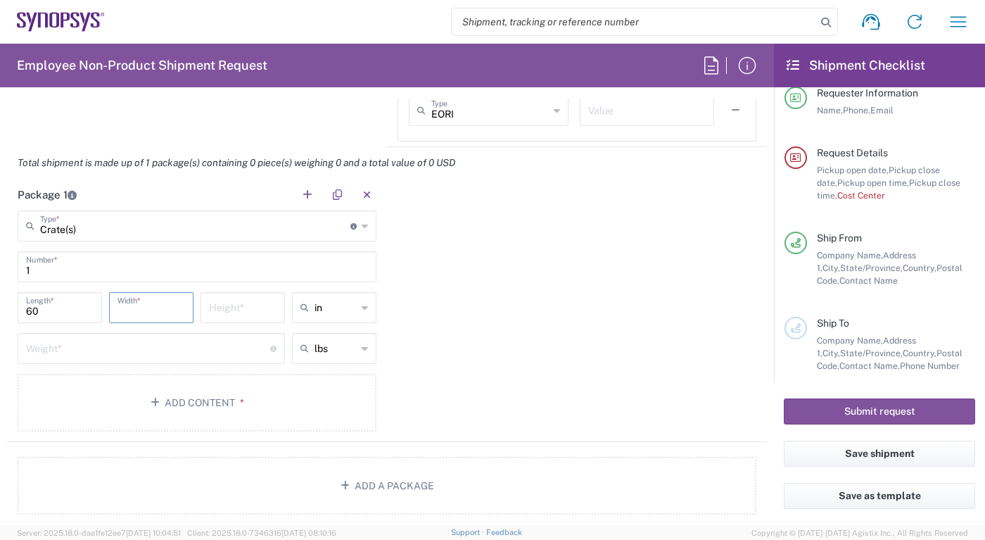
click at [155, 300] on input "number" at bounding box center [152, 306] width 68 height 25
click at [152, 300] on input "number" at bounding box center [152, 306] width 68 height 25
type input "35"
click at [210, 308] on input "number" at bounding box center [243, 306] width 68 height 25
type input "92"
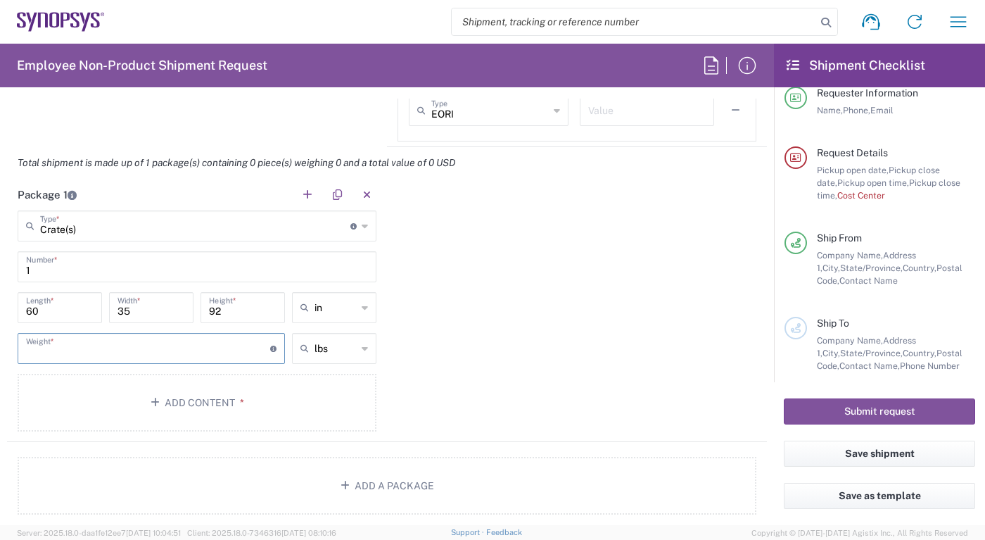
click at [146, 356] on input "number" at bounding box center [148, 347] width 244 height 25
type input "200"
click at [358, 476] on button "Add a Package" at bounding box center [387, 486] width 739 height 58
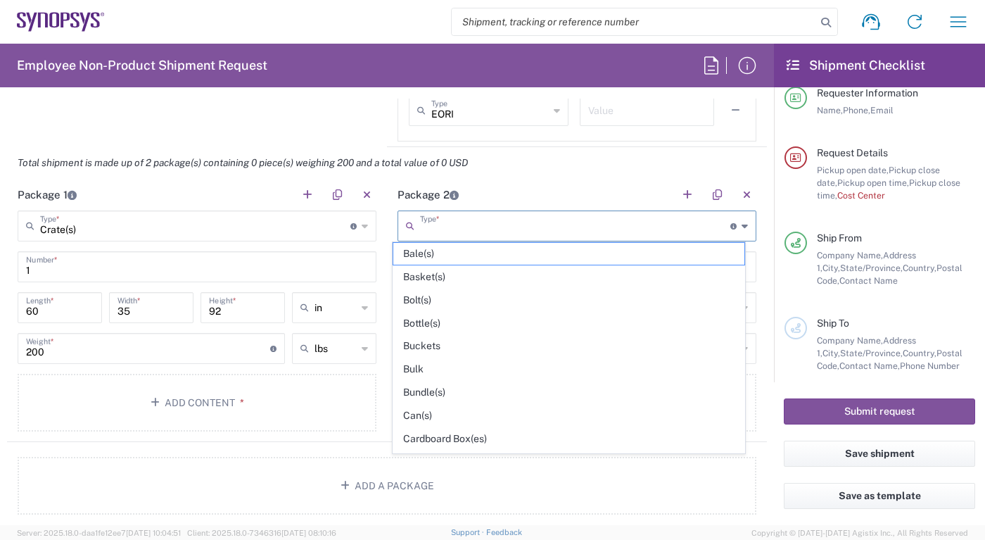
click at [564, 227] on input "text" at bounding box center [575, 225] width 310 height 25
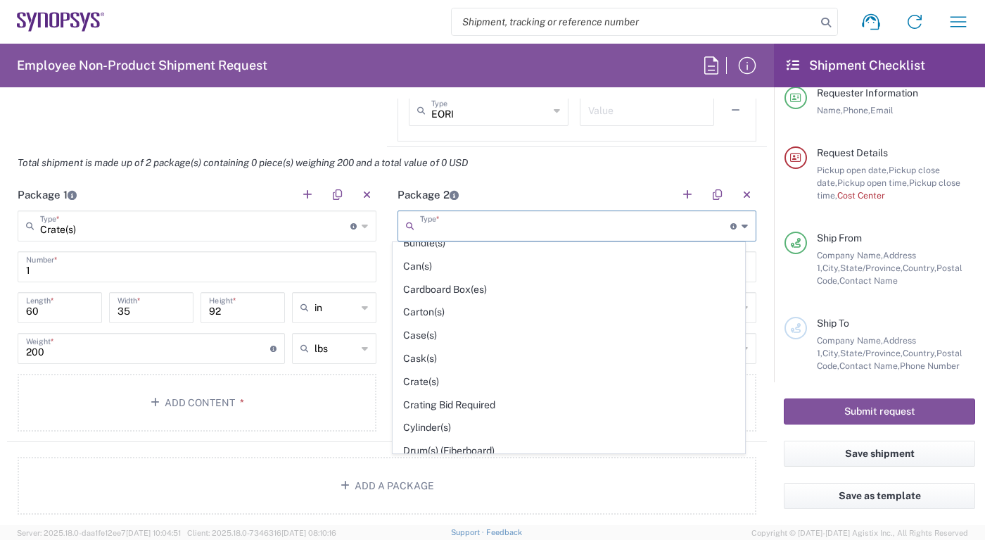
scroll to position [141, 0]
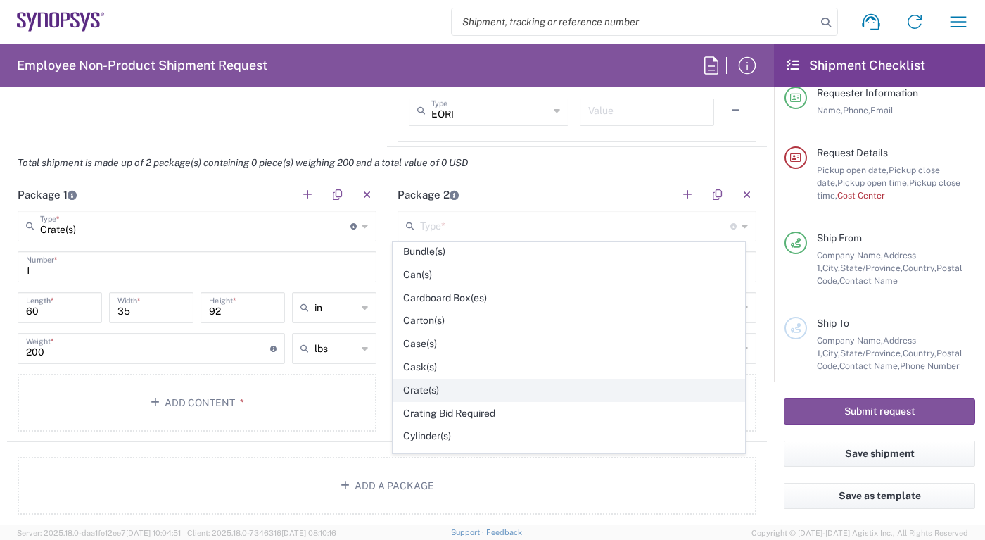
click at [515, 393] on span "Crate(s)" at bounding box center [568, 390] width 350 height 22
type input "Crate(s)"
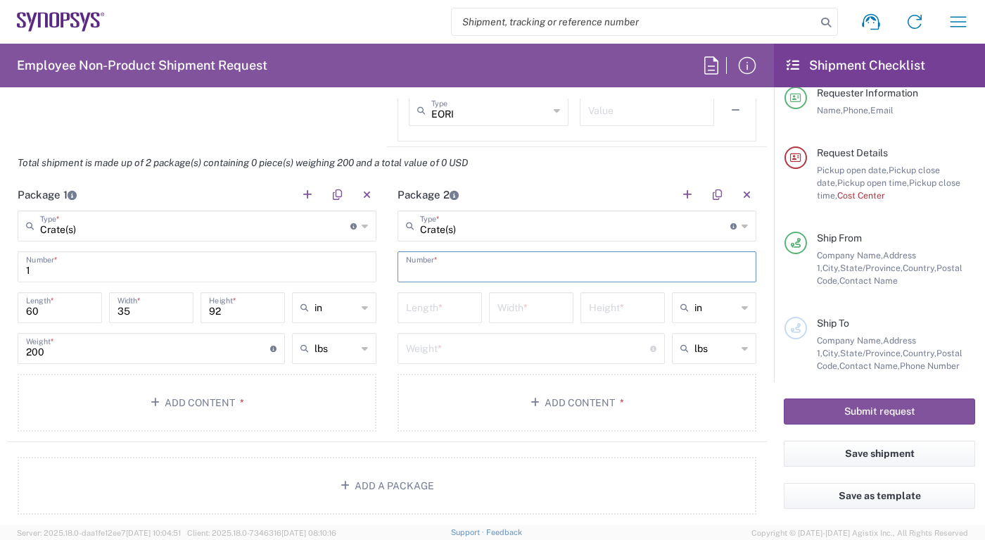
click at [459, 262] on input "text" at bounding box center [577, 265] width 342 height 25
type input "2"
click at [428, 305] on input "number" at bounding box center [440, 306] width 68 height 25
type input "60"
click at [517, 301] on input "number" at bounding box center [532, 306] width 68 height 25
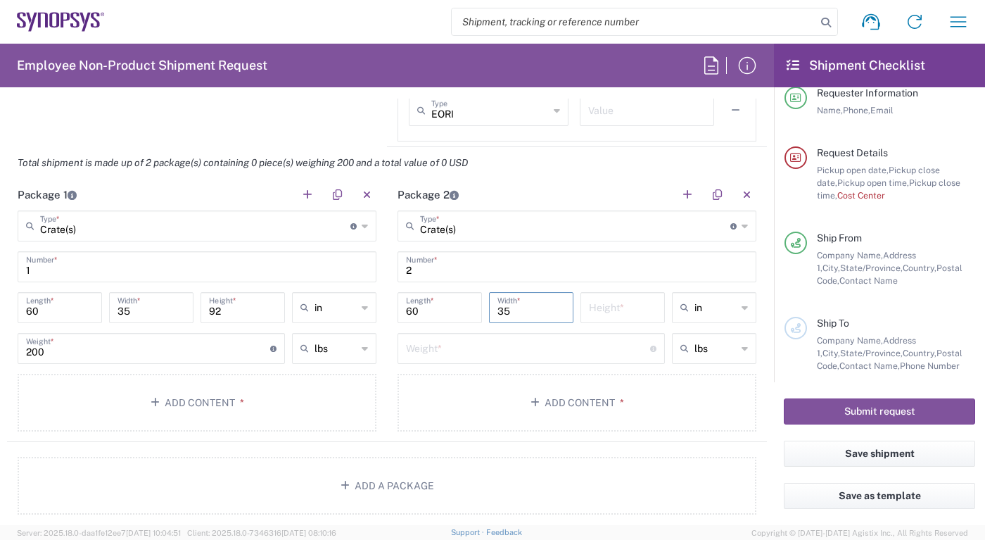
type input "35"
click at [591, 300] on input "number" at bounding box center [623, 306] width 68 height 25
type input "92"
click at [493, 353] on input "number" at bounding box center [528, 347] width 244 height 25
type input "200"
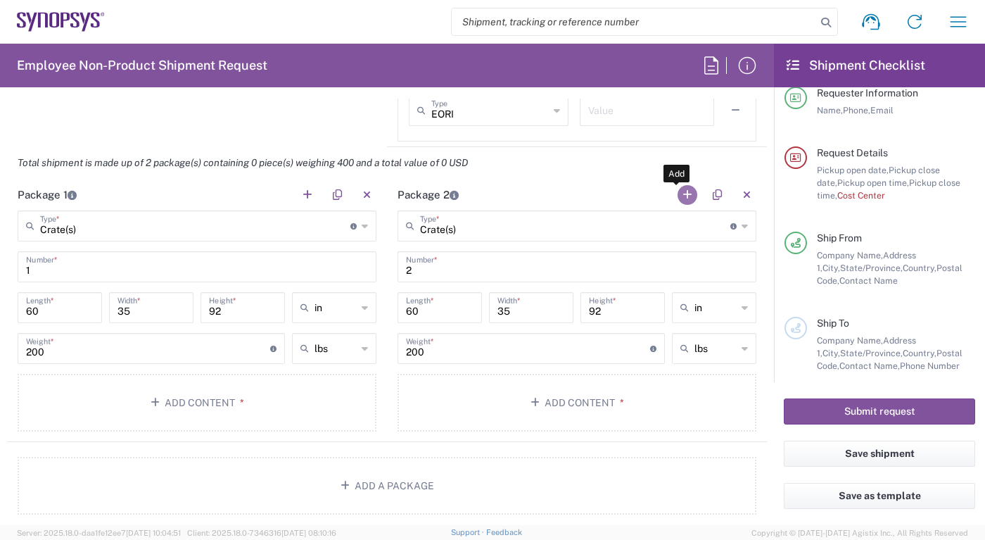
click at [678, 192] on button "button" at bounding box center [688, 195] width 20 height 20
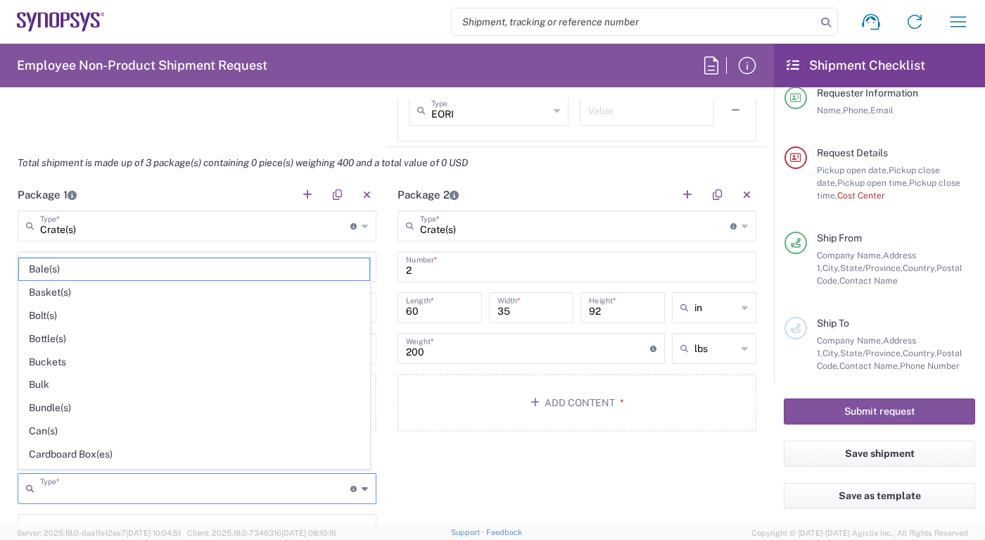
click at [272, 495] on input "text" at bounding box center [195, 487] width 310 height 25
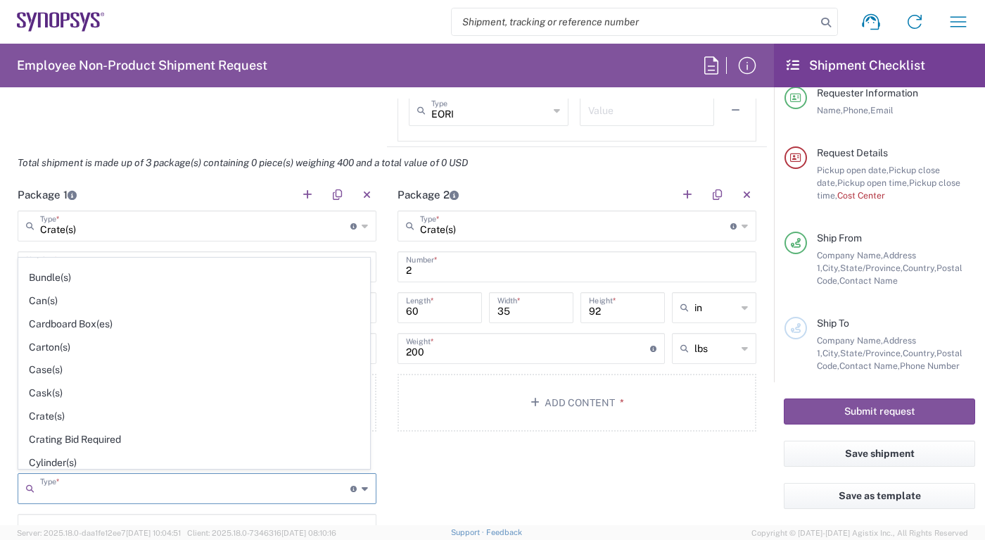
scroll to position [135, 0]
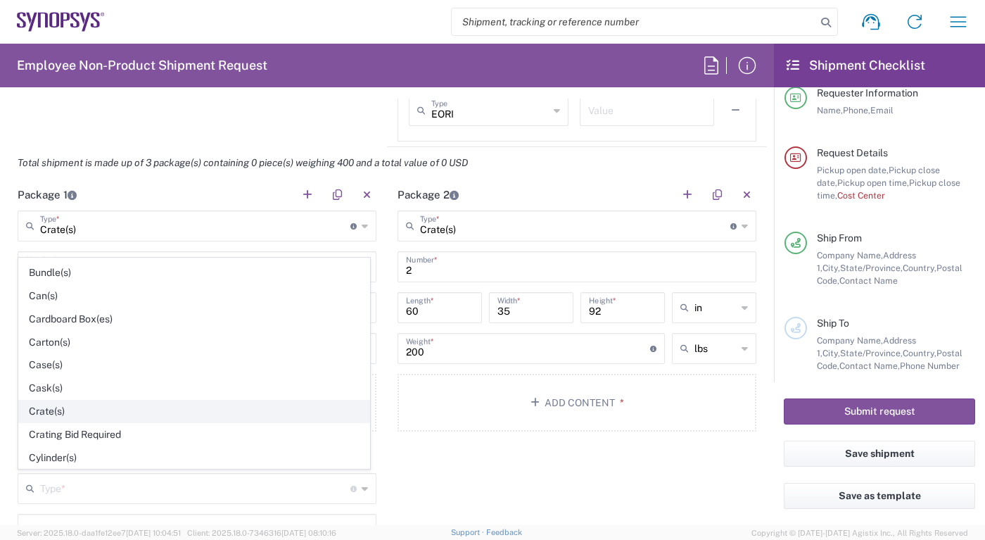
click at [185, 404] on span "Crate(s)" at bounding box center [194, 411] width 350 height 22
type input "Crate(s)"
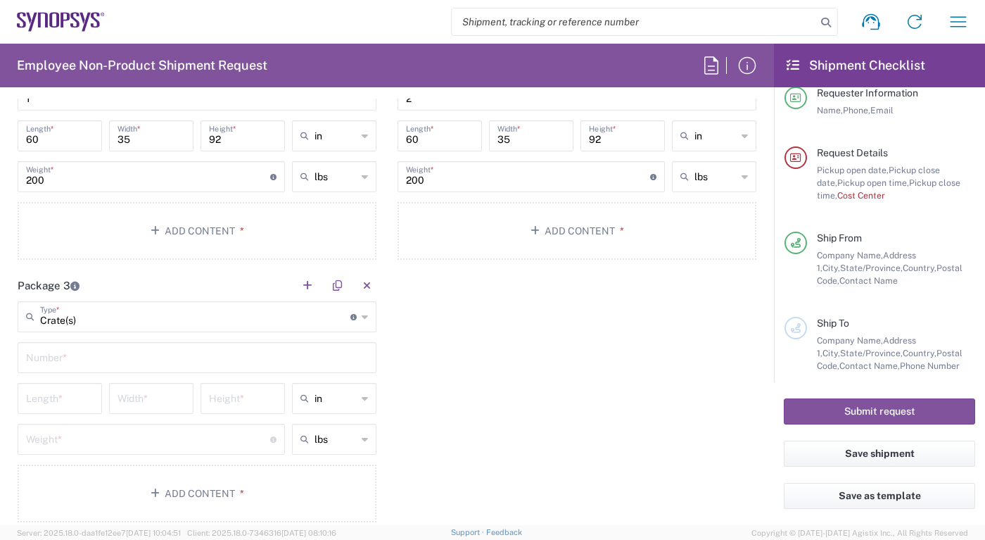
scroll to position [1396, 0]
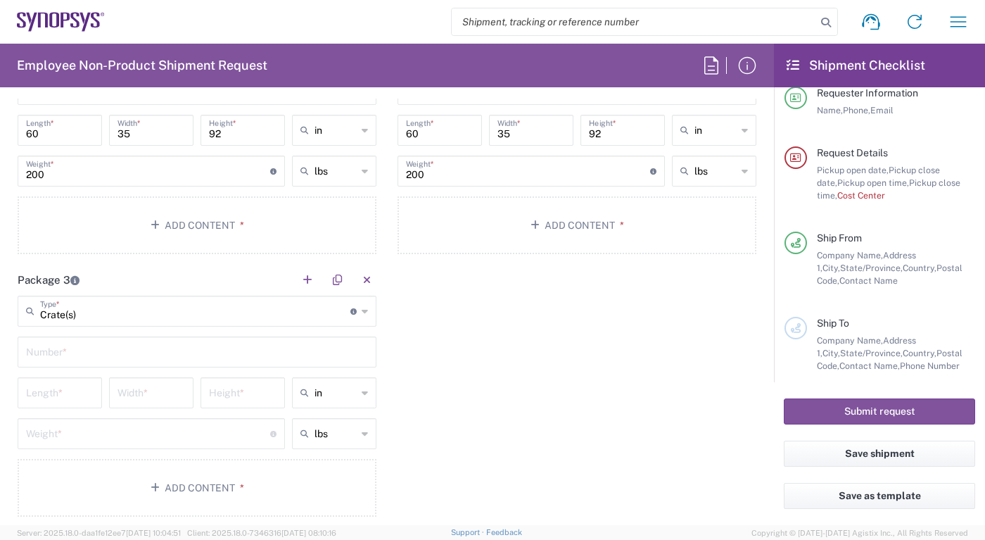
click at [318, 341] on input "text" at bounding box center [197, 350] width 342 height 25
type input "3"
click at [71, 390] on input "number" at bounding box center [60, 391] width 68 height 25
type input "60"
click at [141, 389] on input "number" at bounding box center [152, 391] width 68 height 25
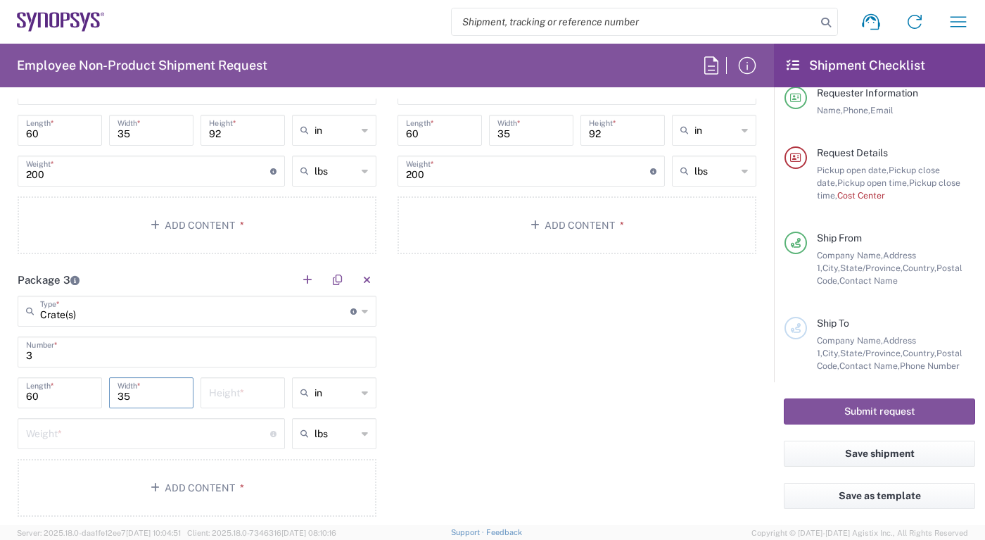
type input "35"
click at [217, 392] on input "number" at bounding box center [243, 391] width 68 height 25
type input "92"
click at [167, 436] on input "number" at bounding box center [148, 432] width 244 height 25
type input "200"
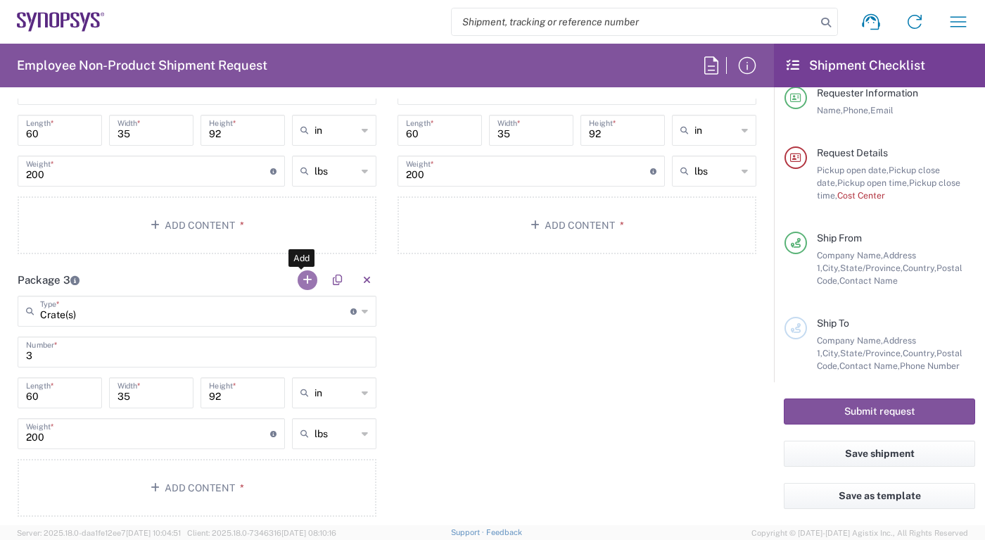
click at [300, 274] on button "button" at bounding box center [308, 280] width 20 height 20
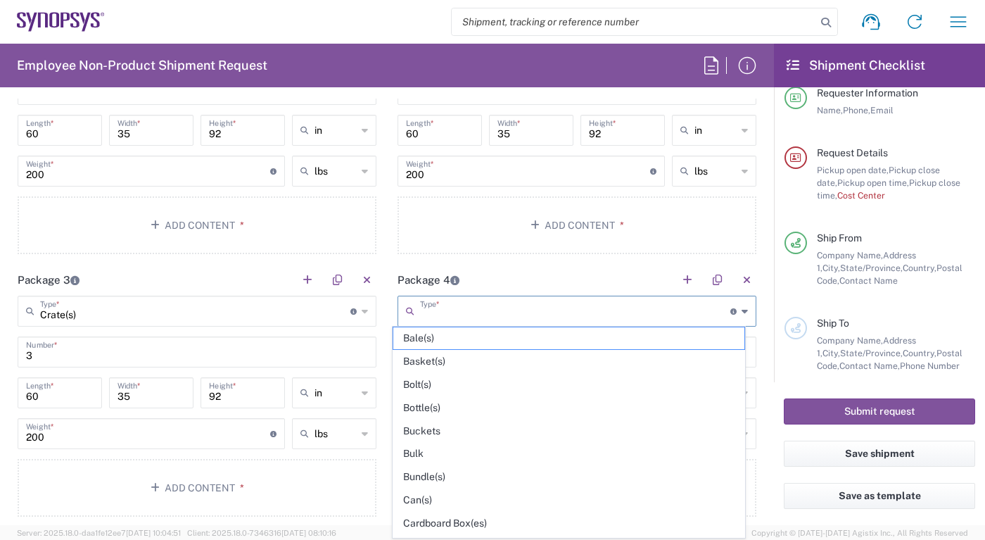
click at [431, 312] on input "text" at bounding box center [575, 310] width 310 height 25
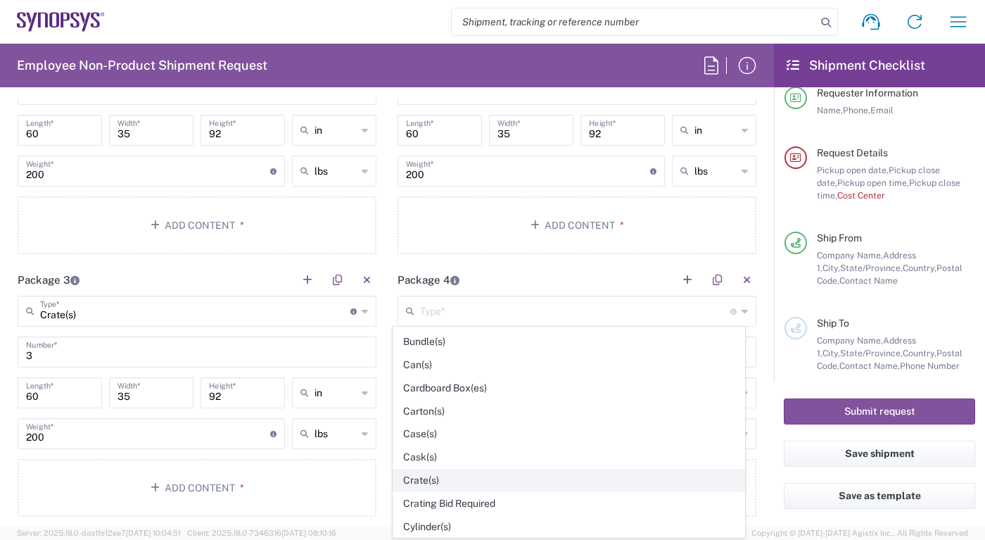
click at [601, 469] on span "Crate(s)" at bounding box center [568, 480] width 350 height 22
type input "Crate(s)"
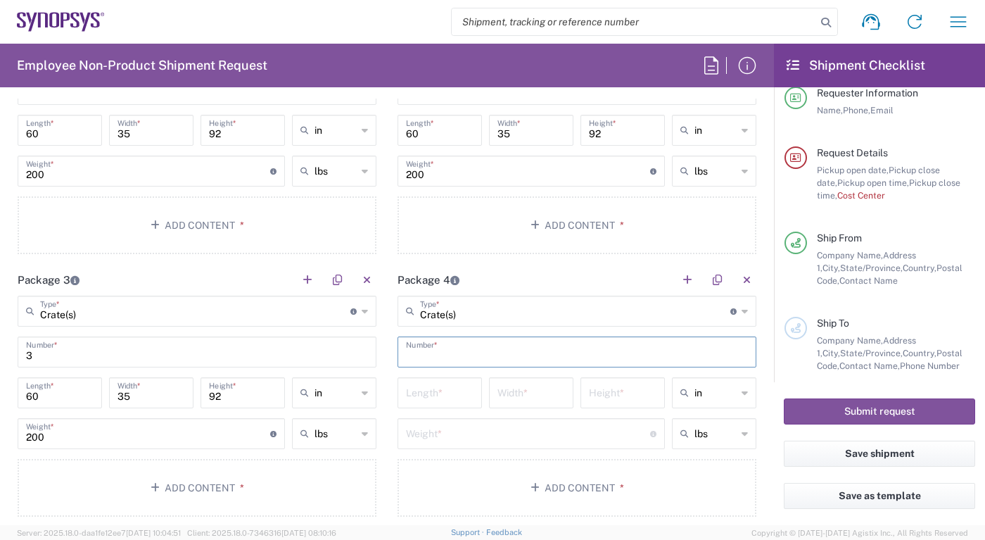
click at [481, 354] on input "text" at bounding box center [577, 350] width 342 height 25
type input "4"
click at [437, 391] on input "number" at bounding box center [440, 391] width 68 height 25
type input "60"
click at [509, 384] on input "number" at bounding box center [532, 391] width 68 height 25
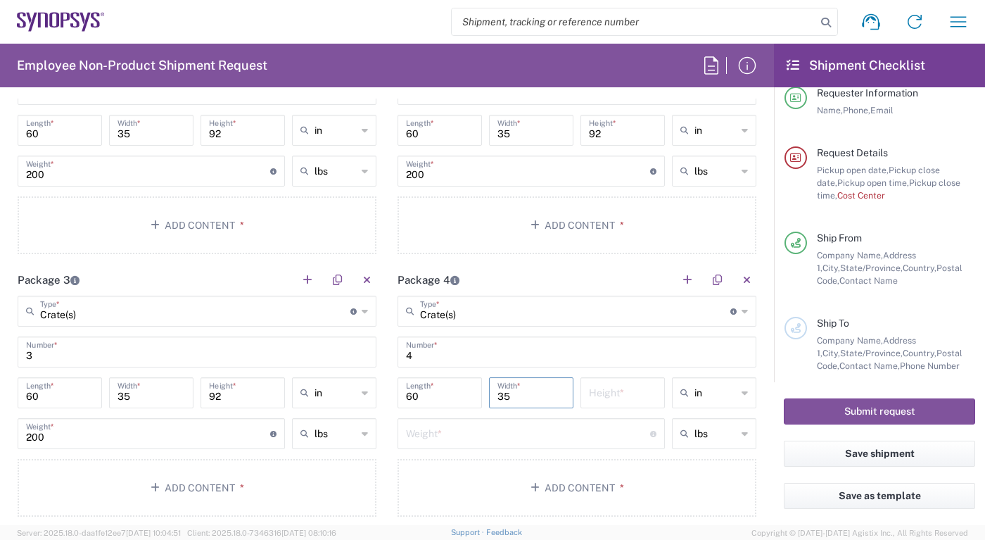
type input "35"
click at [600, 388] on input "number" at bounding box center [623, 391] width 68 height 25
type input "92"
click at [532, 423] on input "number" at bounding box center [528, 432] width 244 height 25
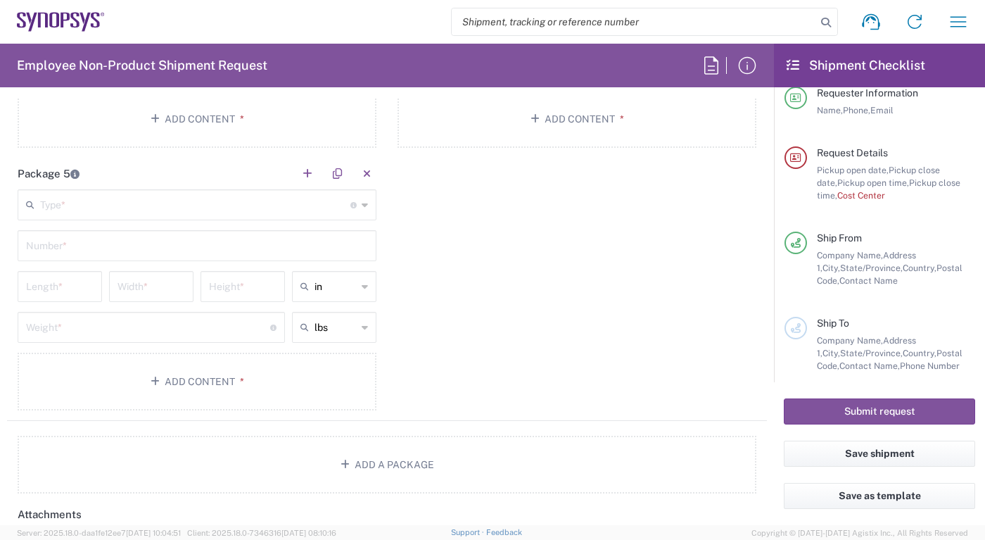
scroll to position [1737, 0]
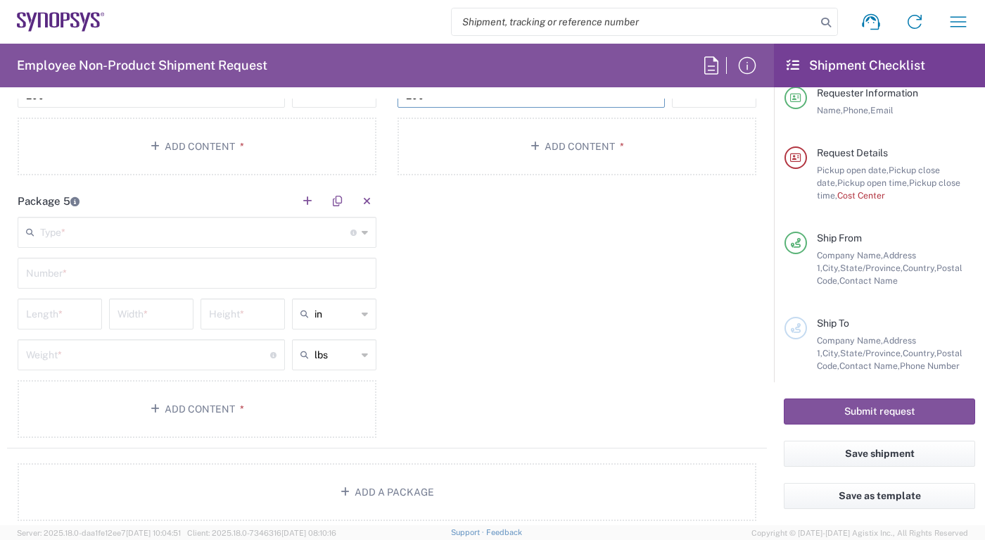
type input "200"
click at [144, 266] on input "text" at bounding box center [197, 272] width 342 height 25
type input "5"
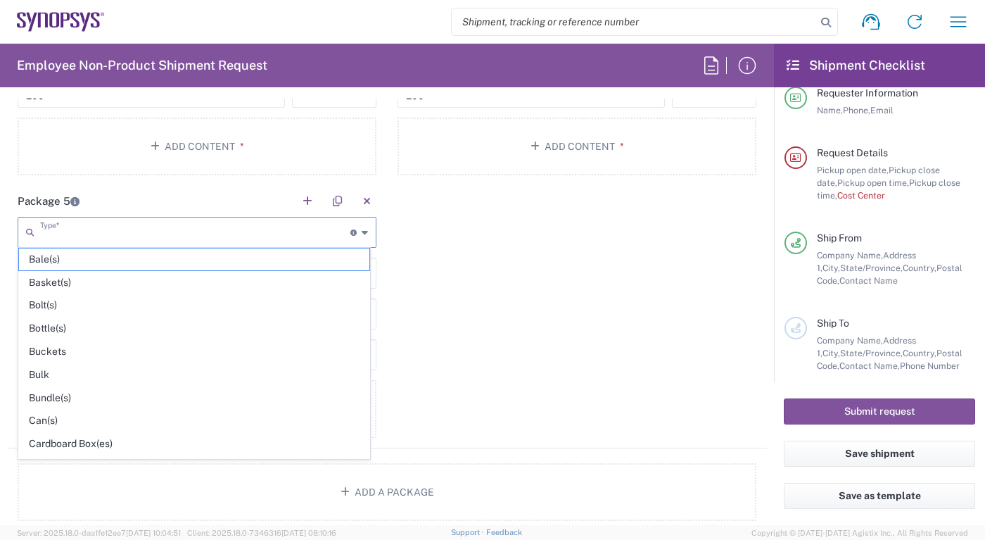
click at [121, 220] on input "text" at bounding box center [195, 231] width 310 height 25
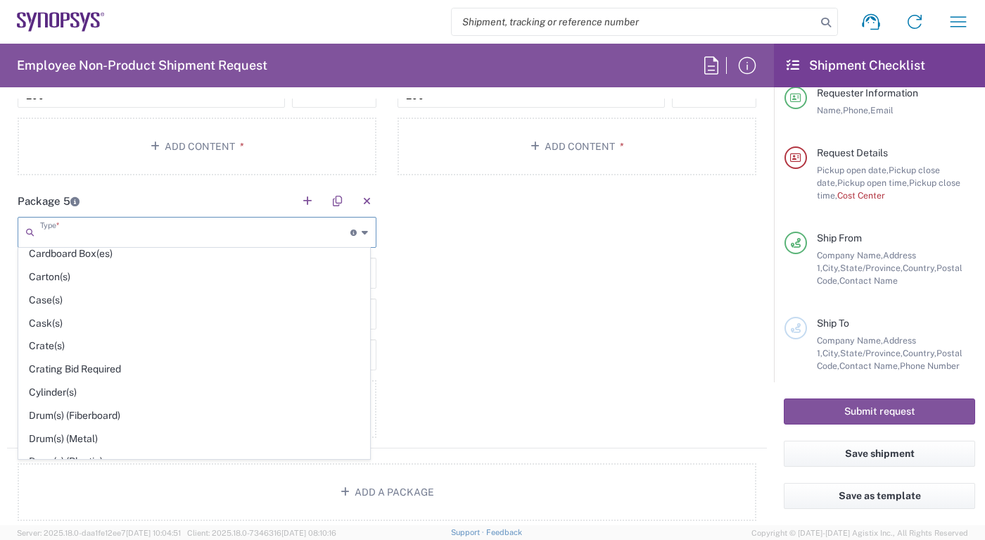
scroll to position [198, 0]
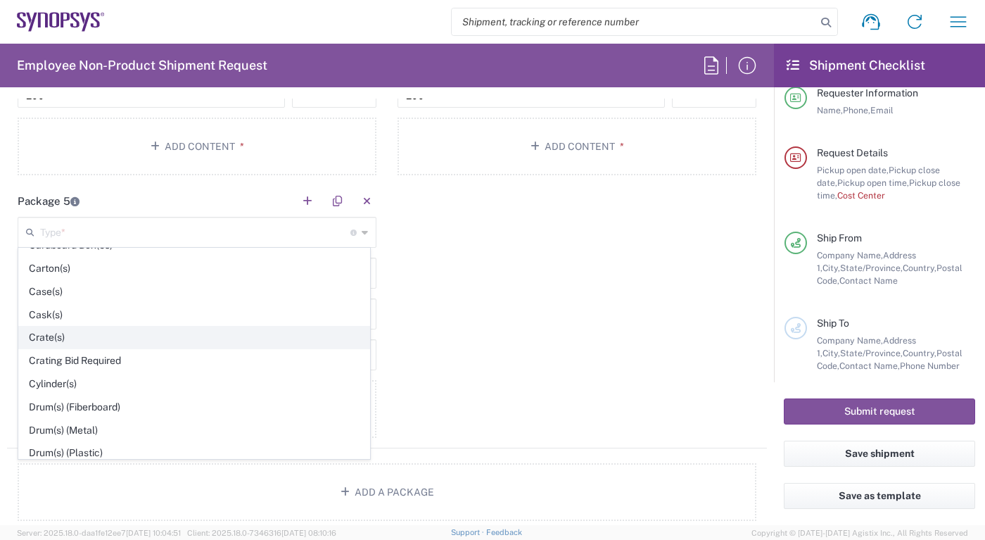
click at [209, 327] on span "Crate(s)" at bounding box center [194, 338] width 350 height 22
type input "Crate(s)"
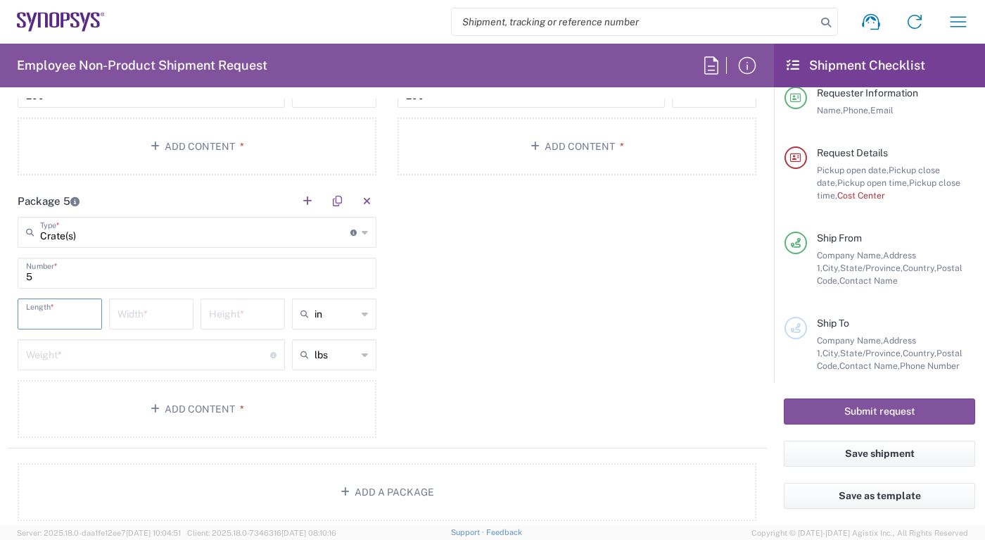
click at [48, 310] on input "number" at bounding box center [60, 312] width 68 height 25
type input "60"
click at [152, 310] on input "number" at bounding box center [152, 312] width 68 height 25
type input "35"
click at [252, 307] on input "number" at bounding box center [243, 312] width 68 height 25
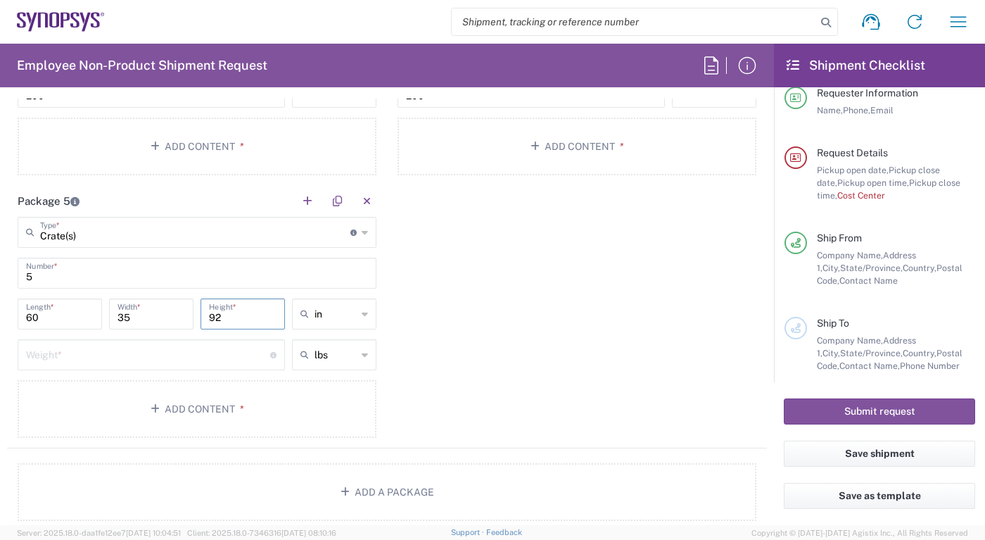
type input "92"
click at [156, 354] on input "number" at bounding box center [148, 353] width 244 height 25
type input "200"
click at [581, 334] on div "Package 1 Crate(s) Type * Material used to package goods Bale(s) Basket(s) Bolt…" at bounding box center [387, 54] width 760 height 788
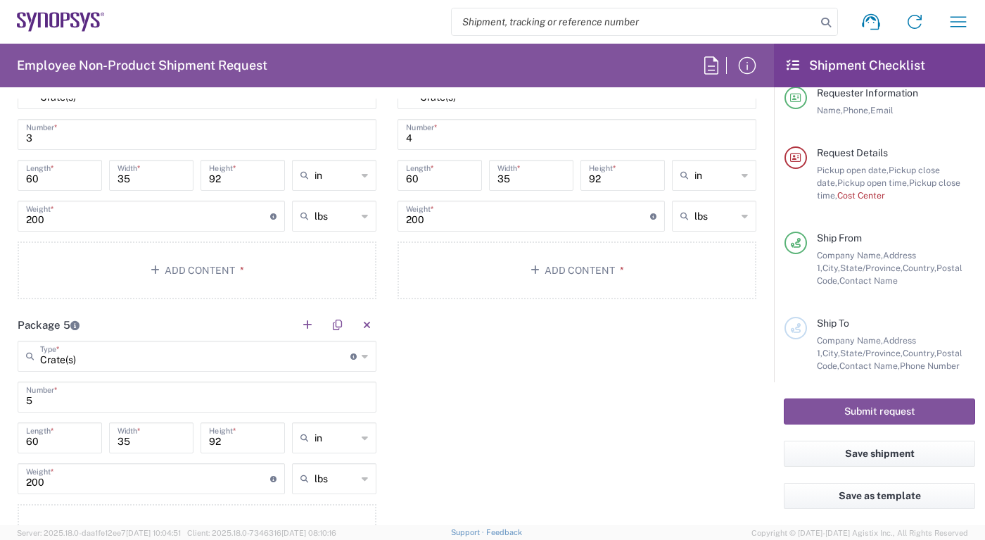
scroll to position [1613, 0]
click at [904, 452] on button "Save shipment" at bounding box center [879, 454] width 191 height 26
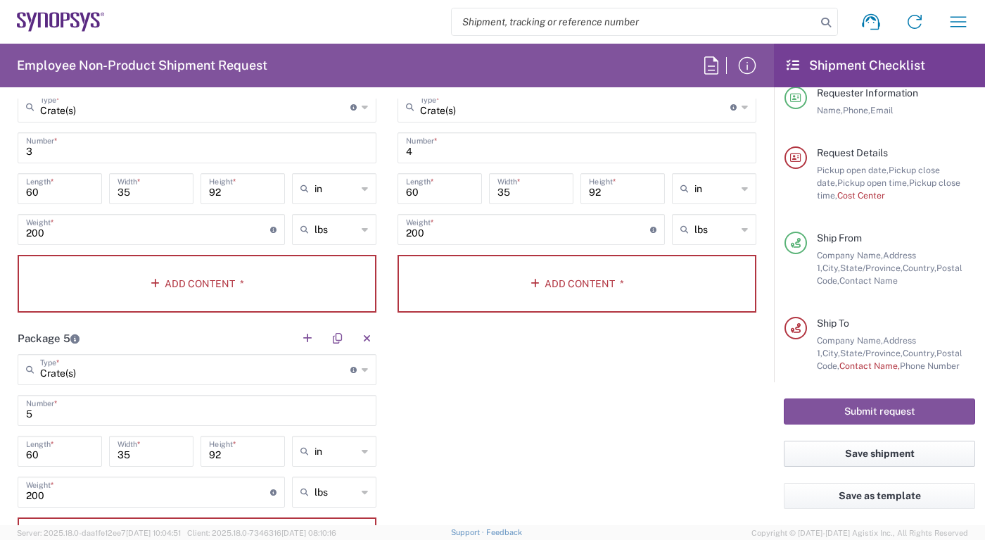
scroll to position [1626, 0]
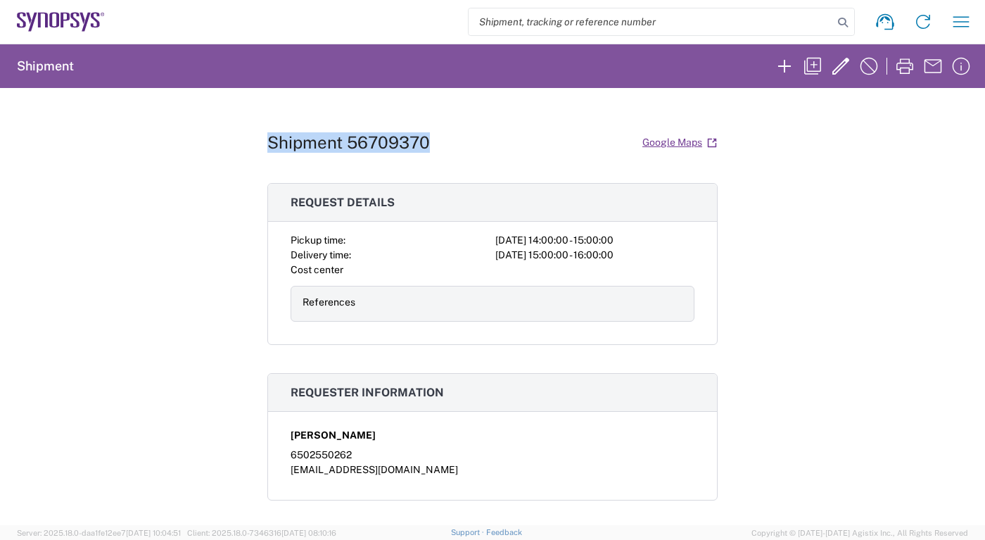
drag, startPoint x: 422, startPoint y: 144, endPoint x: 258, endPoint y: 142, distance: 164.7
click at [258, 142] on div "Shipment 56709370 Google Maps Request details Pickup time: [DATE] 14:00:00 - 15…" at bounding box center [492, 306] width 985 height 437
drag, startPoint x: 258, startPoint y: 142, endPoint x: 281, endPoint y: 141, distance: 23.9
copy h1 "Shipment 56709370"
click at [155, 374] on div "Shipment 56709370 Google Maps Request details Pickup time: [DATE] 14:00:00 - 15…" at bounding box center [492, 306] width 985 height 437
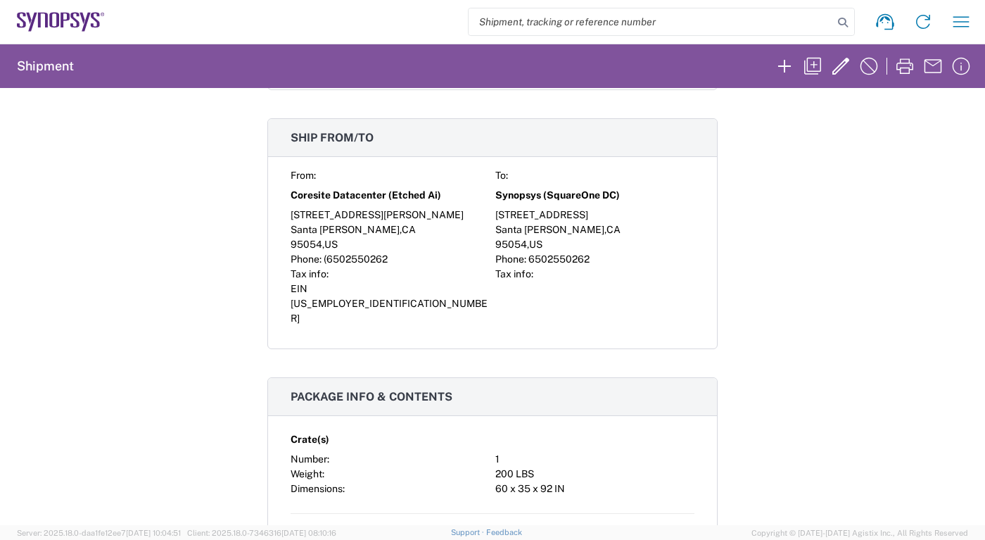
scroll to position [408, 0]
